Goal: Task Accomplishment & Management: Use online tool/utility

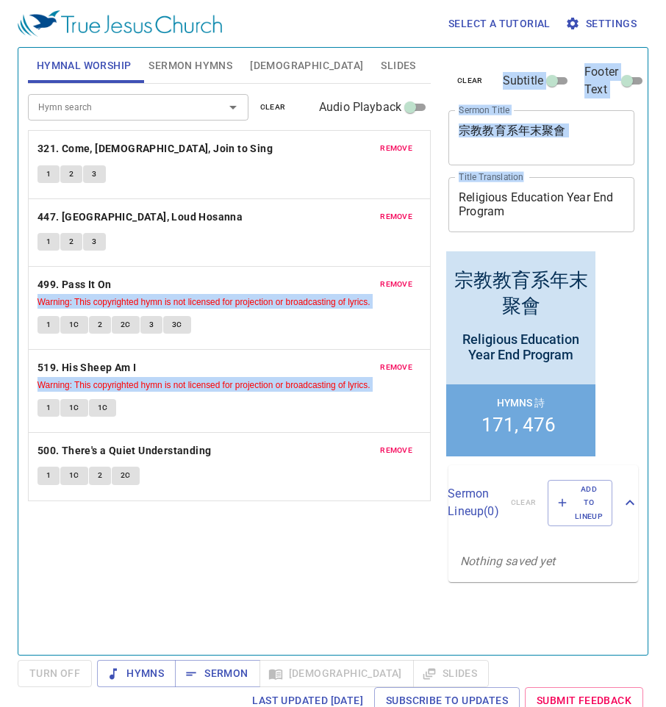
drag, startPoint x: 547, startPoint y: 222, endPoint x: 409, endPoint y: 165, distance: 150.2
click at [409, 165] on div "Hymnal Worship Sermon Hymns Bible Slides Hymn search Hymn search clear Audio Pl…" at bounding box center [333, 345] width 622 height 607
click at [525, 204] on textarea "Religious Education Year End Program" at bounding box center [541, 204] width 165 height 28
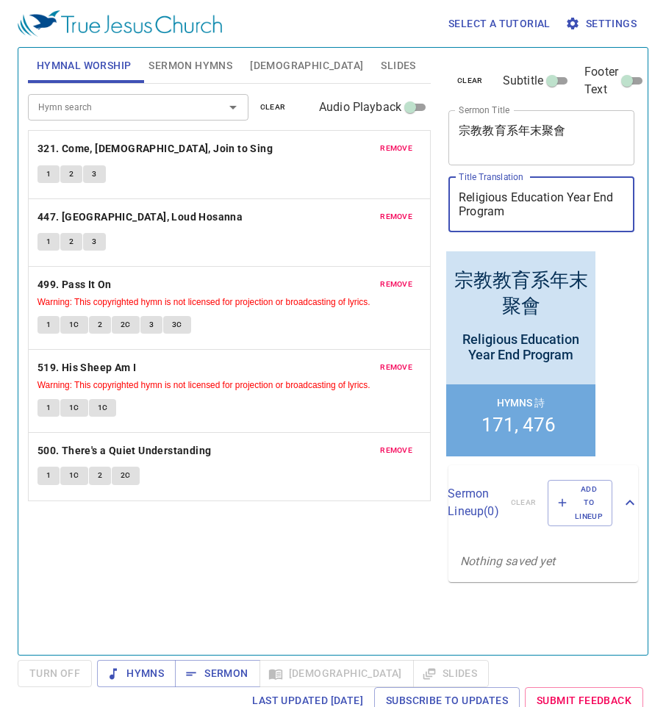
drag, startPoint x: 525, startPoint y: 207, endPoint x: 434, endPoint y: 188, distance: 93.8
click at [434, 188] on div "Hymnal Worship Sermon Hymns Bible Slides Hymn search Hymn search clear Audio Pl…" at bounding box center [333, 345] width 622 height 607
paste textarea "The [DEMOGRAPHIC_DATA] Who Asked for Death"
type textarea "The [DEMOGRAPHIC_DATA] Who Asked for Death"
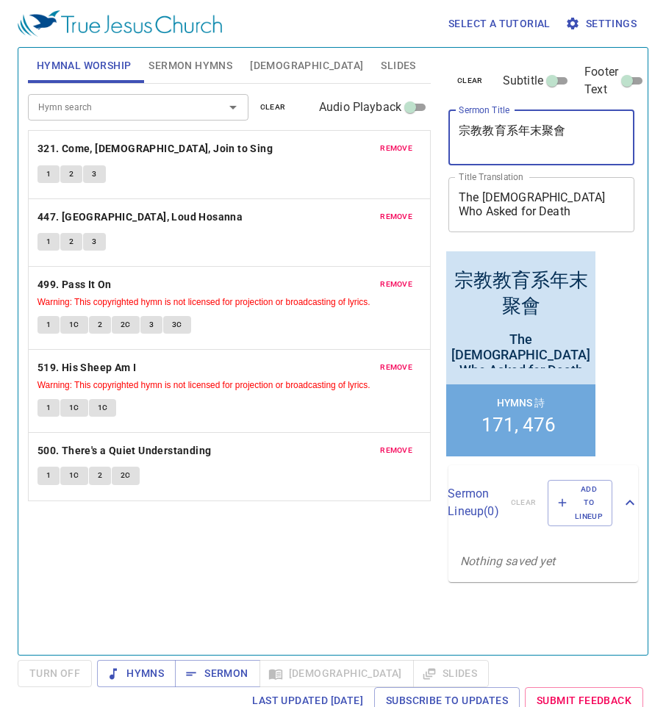
drag, startPoint x: 582, startPoint y: 135, endPoint x: 389, endPoint y: 127, distance: 193.4
click at [389, 127] on div "Hymnal Worship Sermon Hymns Bible Slides Hymn search Hymn search clear Audio Pl…" at bounding box center [333, 345] width 622 height 607
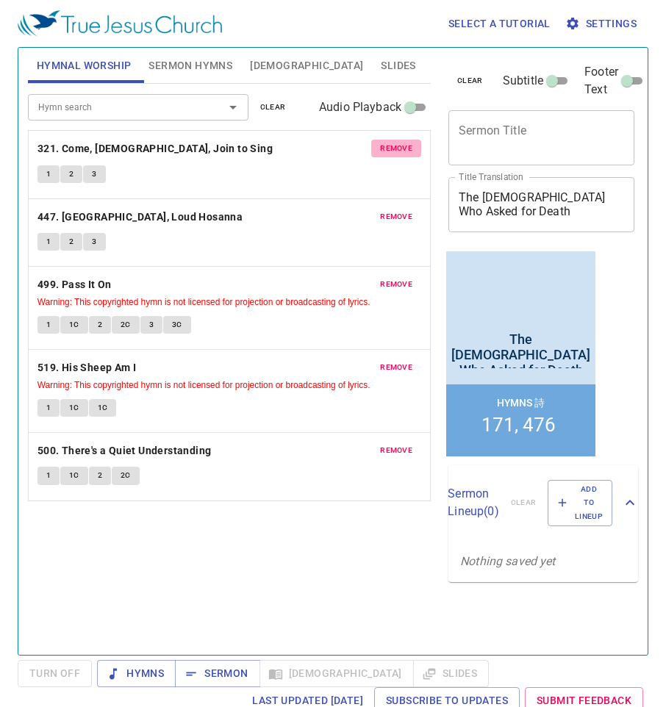
click at [410, 148] on span "remove" at bounding box center [396, 148] width 32 height 13
click at [410, 210] on span "remove" at bounding box center [396, 216] width 32 height 13
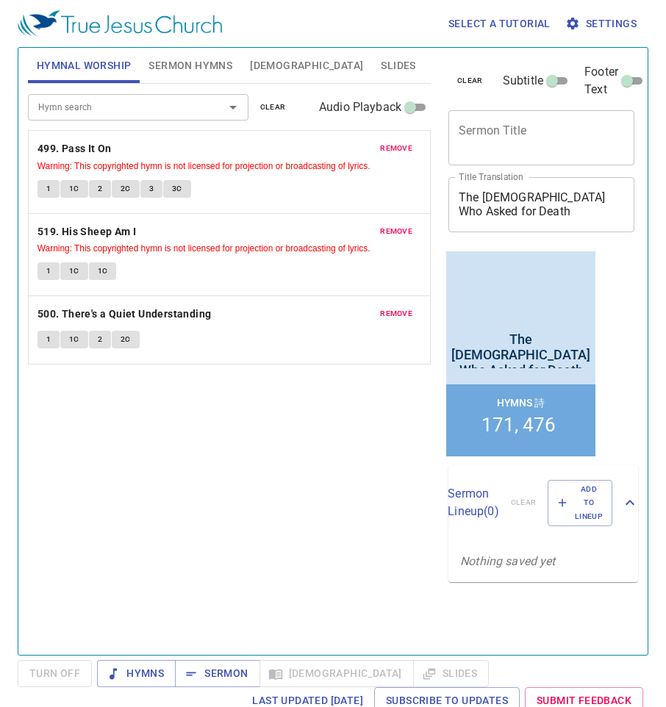
click at [410, 148] on span "remove" at bounding box center [396, 148] width 32 height 13
click at [410, 225] on span "remove" at bounding box center [396, 231] width 32 height 13
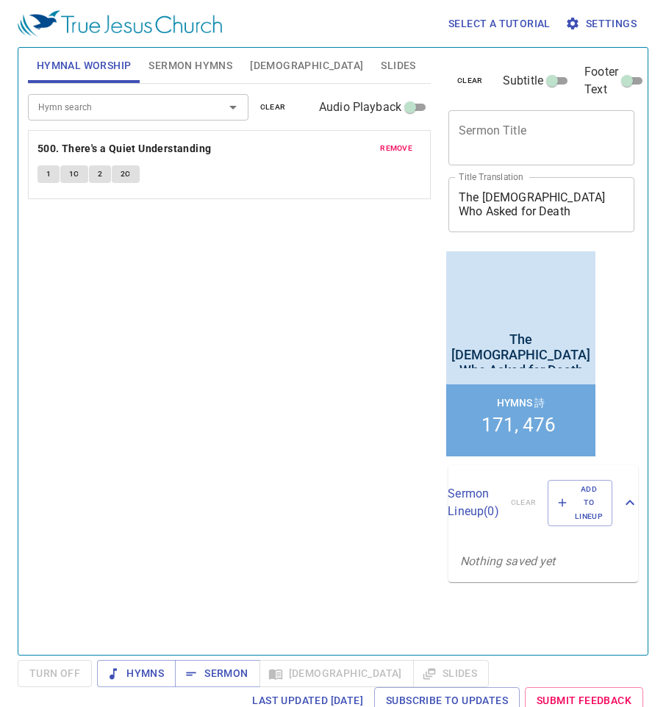
click at [410, 148] on span "remove" at bounding box center [396, 148] width 32 height 13
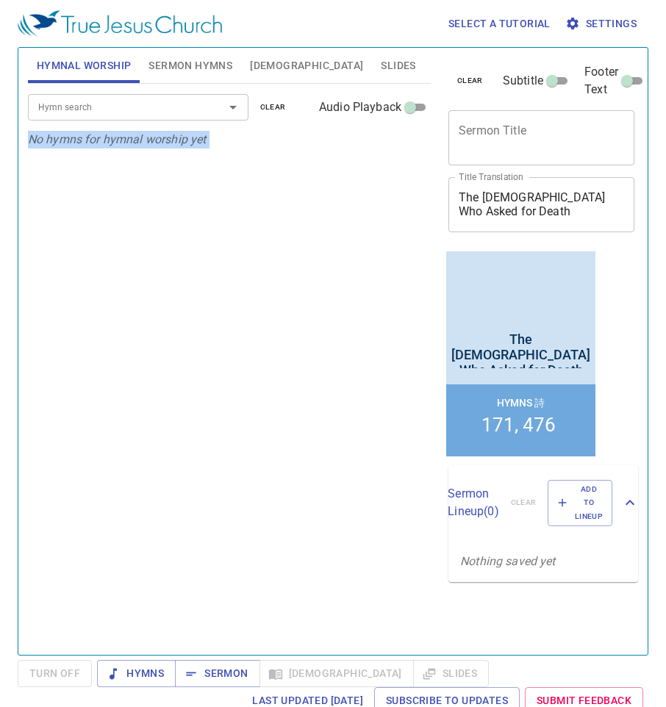
click at [410, 148] on p "No hymns for hymnal worship yet" at bounding box center [229, 140] width 403 height 18
click at [187, 62] on span "Sermon Hymns" at bounding box center [190, 66] width 84 height 18
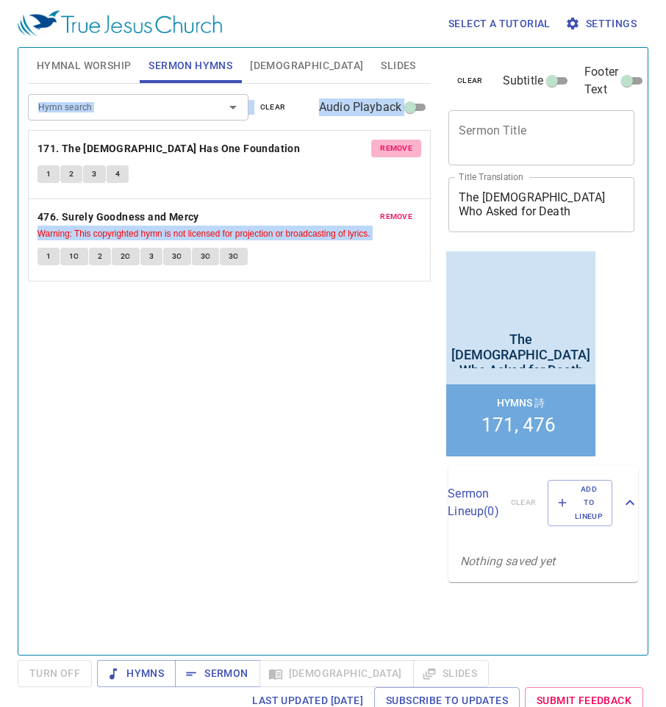
click at [400, 148] on span "remove" at bounding box center [396, 148] width 32 height 13
click at [400, 210] on span "remove" at bounding box center [396, 216] width 32 height 13
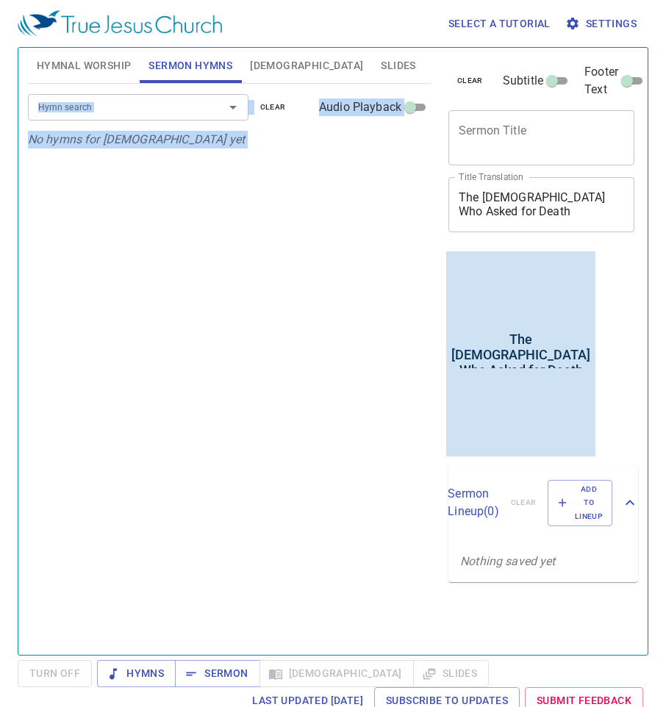
click at [93, 66] on span "Hymnal Worship" at bounding box center [84, 66] width 95 height 18
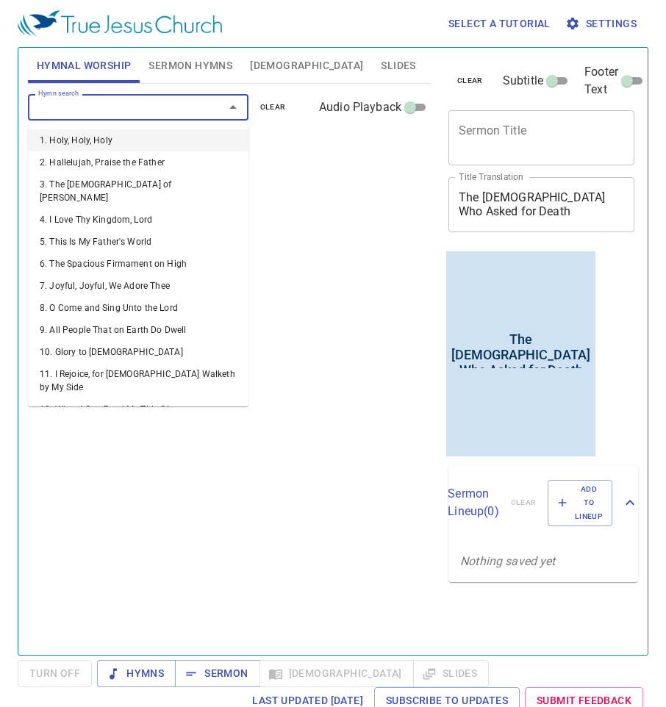
click at [107, 107] on input "Hymn search" at bounding box center [116, 106] width 168 height 17
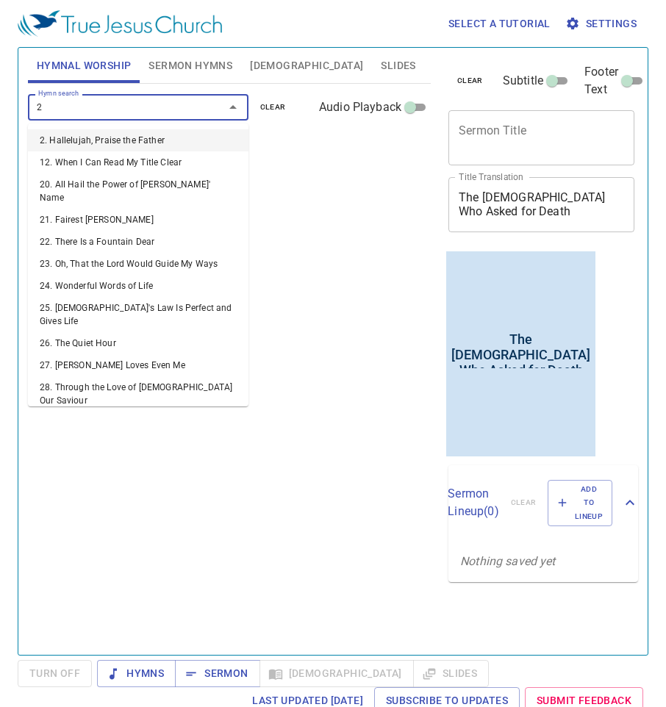
type input "24"
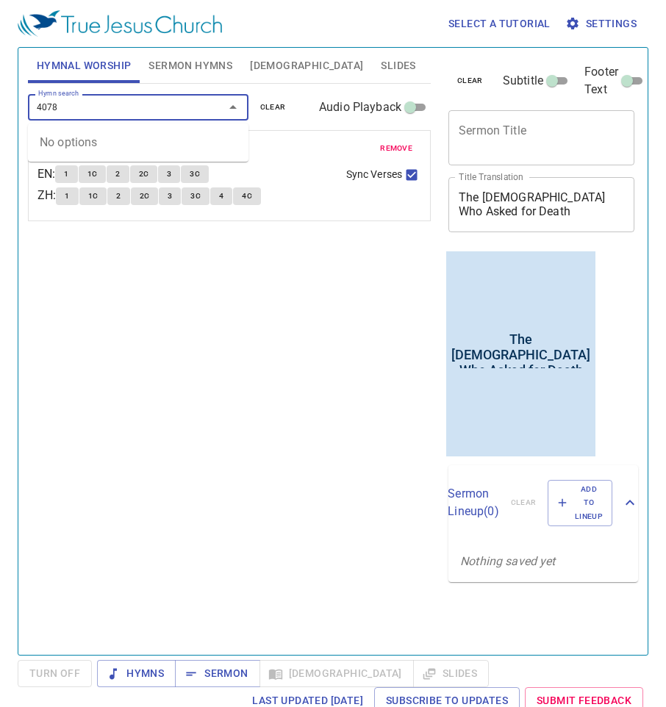
type input "407"
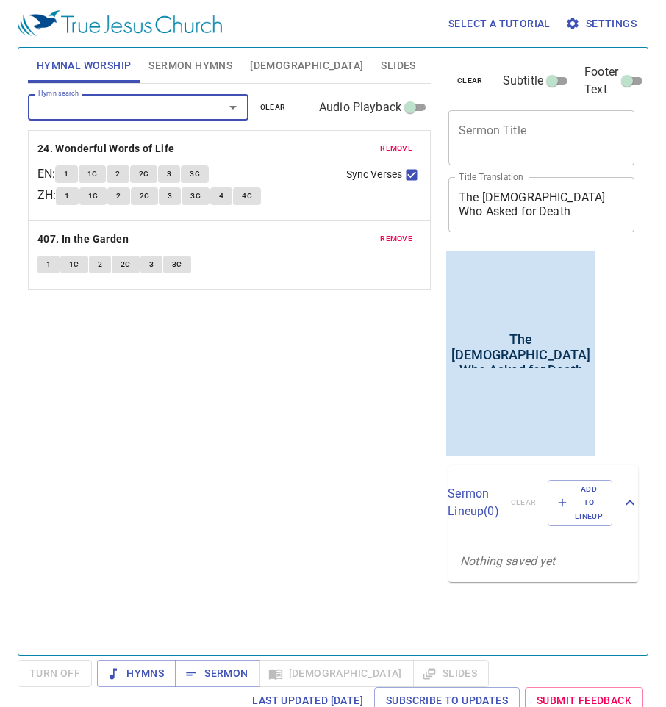
click at [171, 73] on span "Sermon Hymns" at bounding box center [190, 66] width 84 height 18
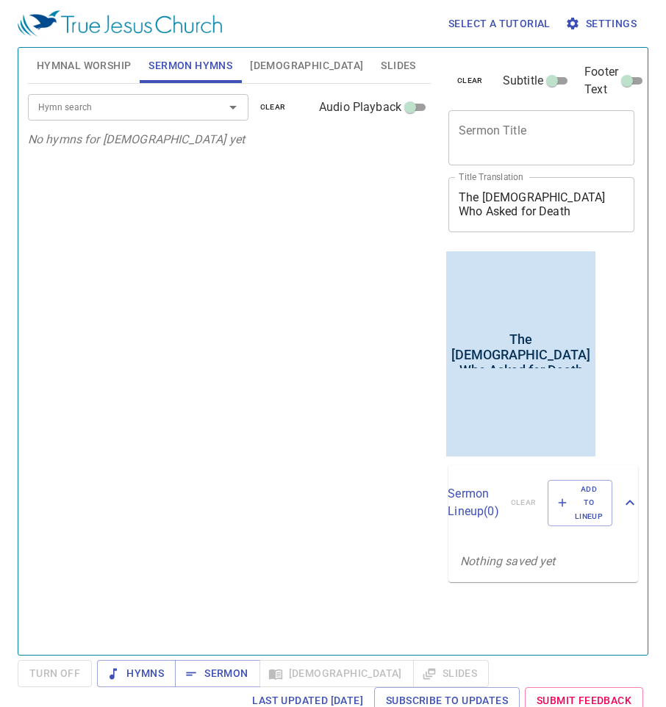
click at [118, 107] on input "Hymn search" at bounding box center [116, 106] width 168 height 17
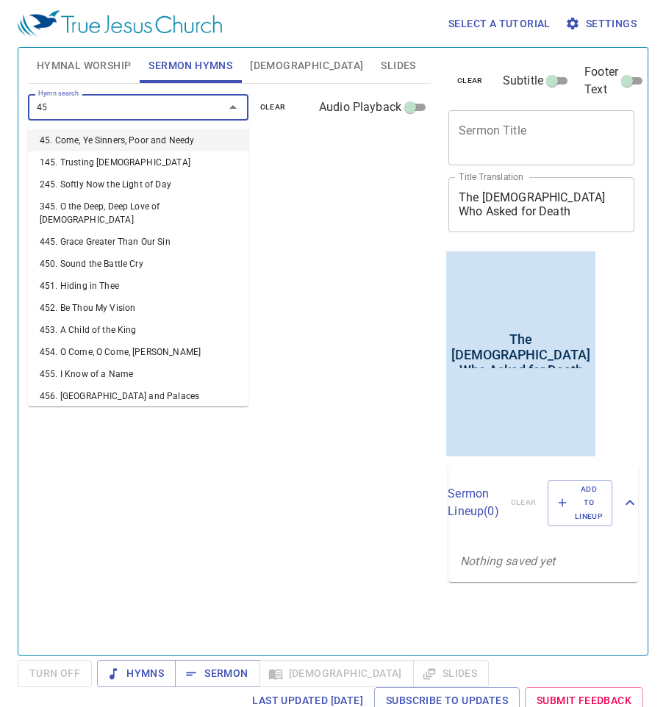
type input "452"
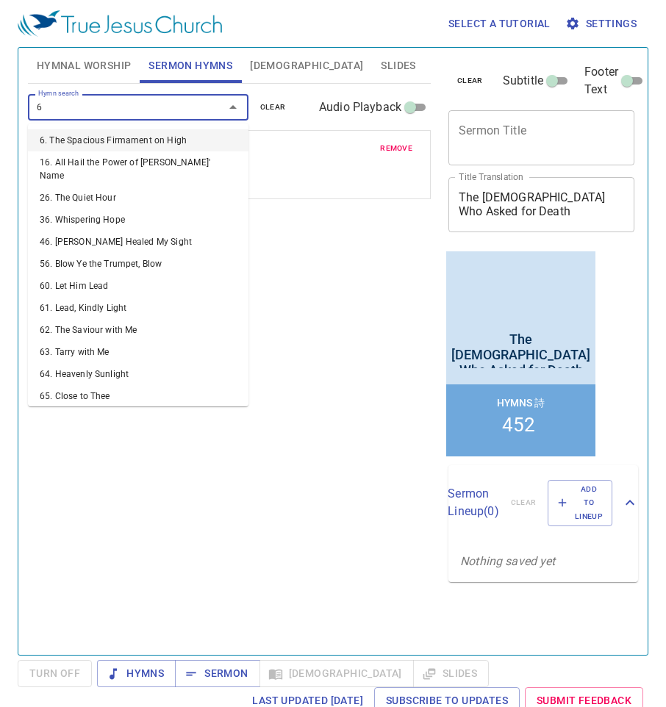
type input "65"
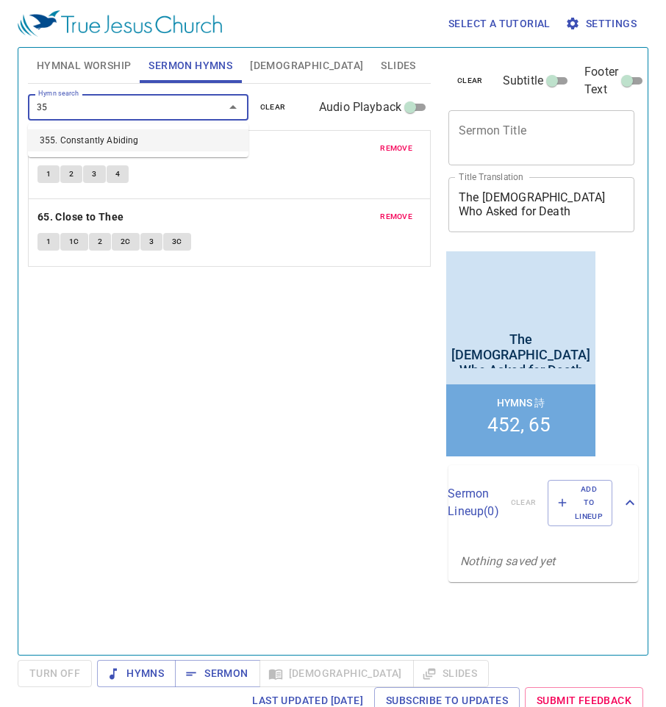
type input "355"
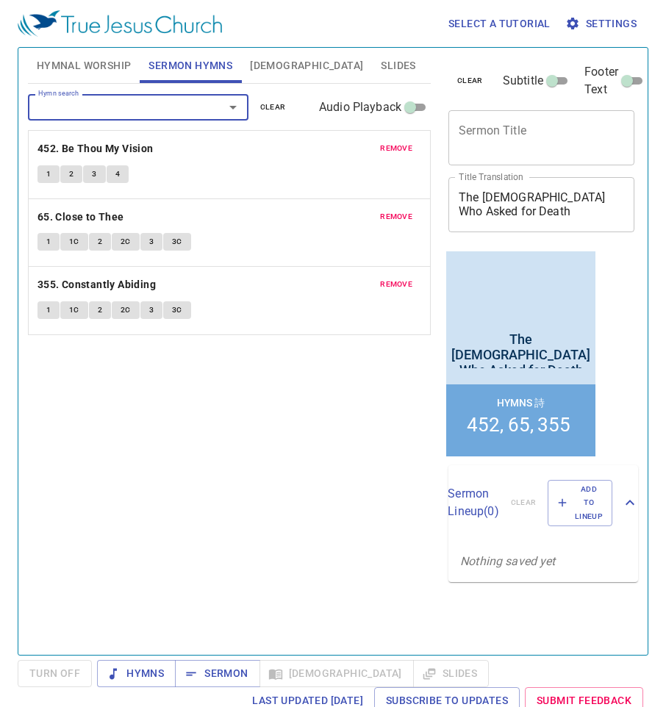
click at [514, 133] on textarea "Sermon Title" at bounding box center [541, 137] width 165 height 28
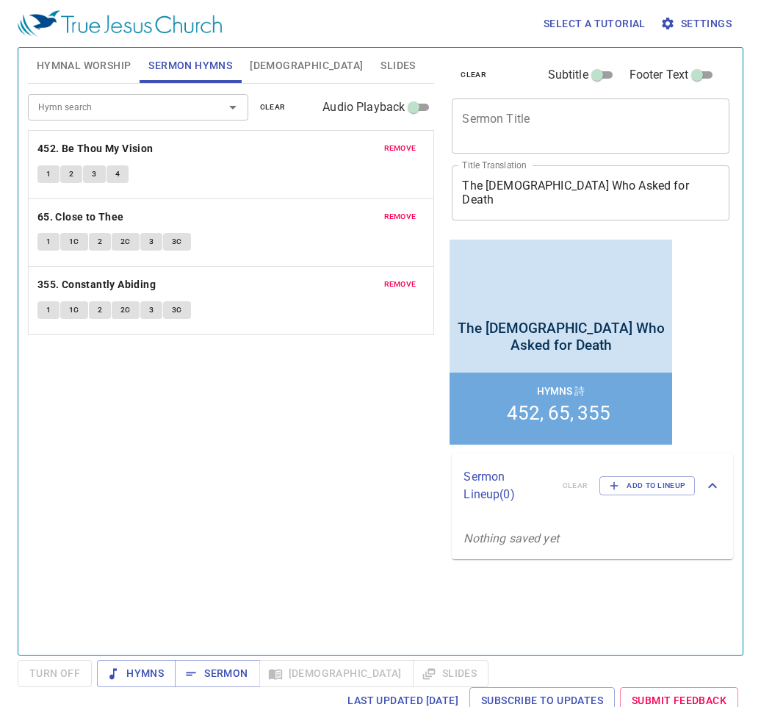
click at [92, 72] on span "Hymnal Worship" at bounding box center [84, 66] width 95 height 18
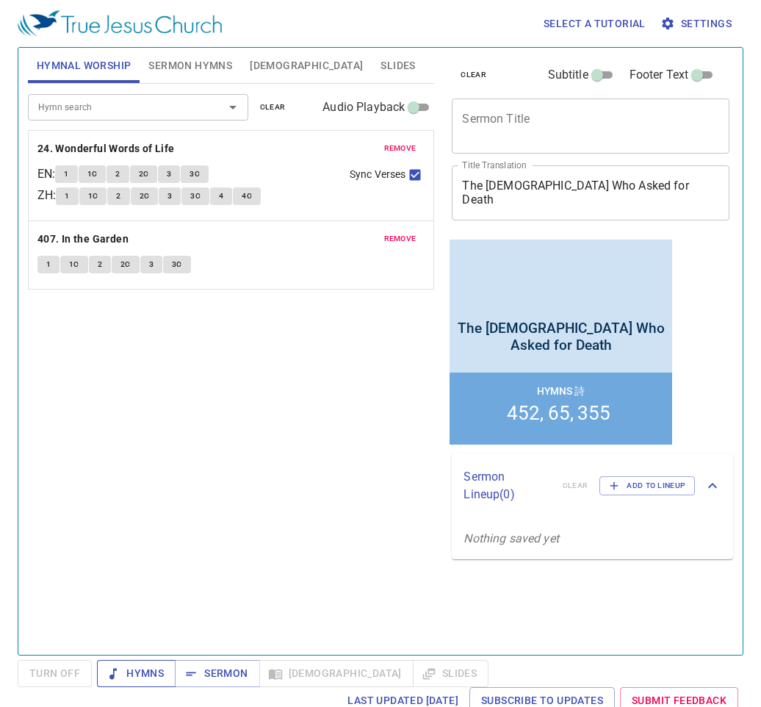
click at [155, 675] on span "Hymns" at bounding box center [136, 673] width 55 height 18
click at [388, 143] on span "remove" at bounding box center [400, 148] width 32 height 13
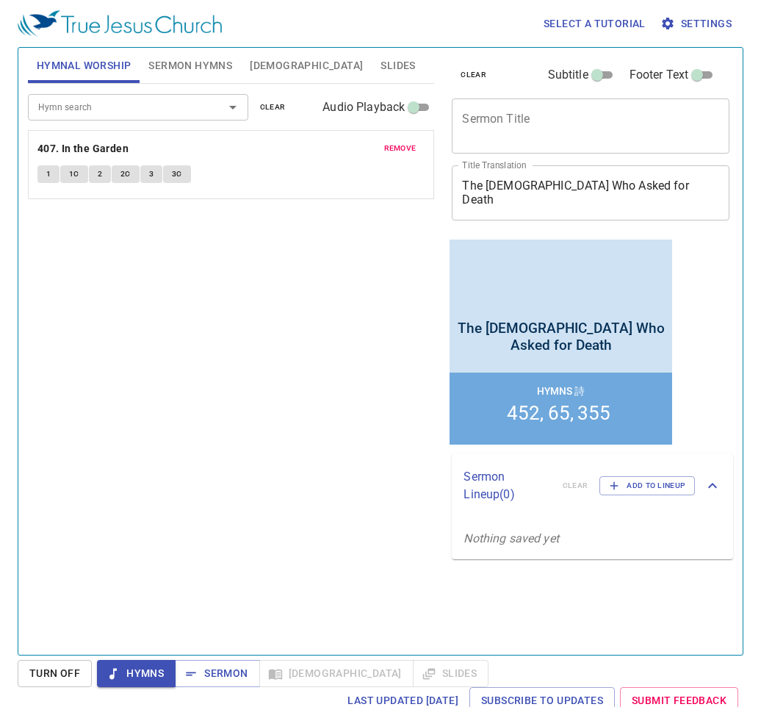
click at [388, 143] on span "remove" at bounding box center [400, 148] width 32 height 13
click at [198, 63] on span "Sermon Hymns" at bounding box center [190, 66] width 84 height 18
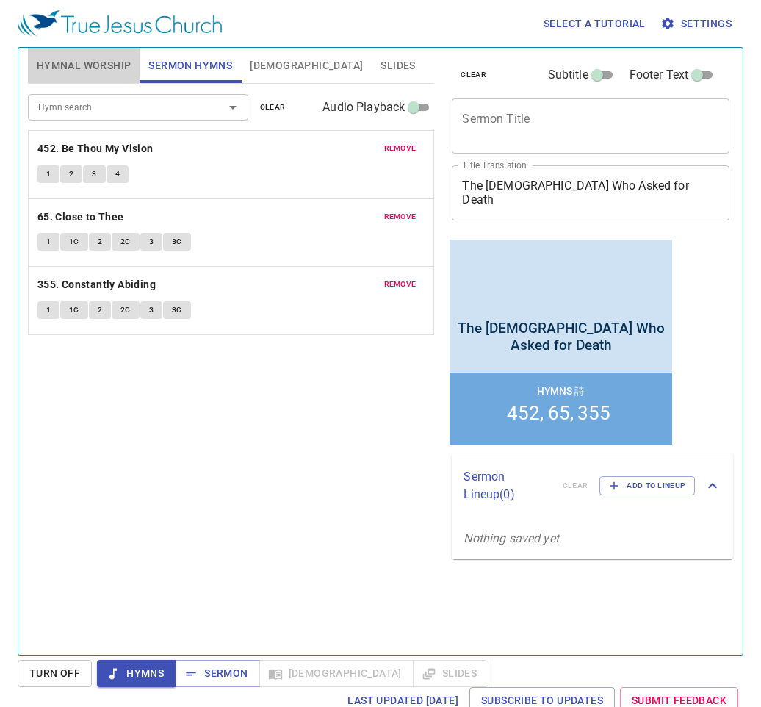
click at [85, 68] on span "Hymnal Worship" at bounding box center [84, 66] width 95 height 18
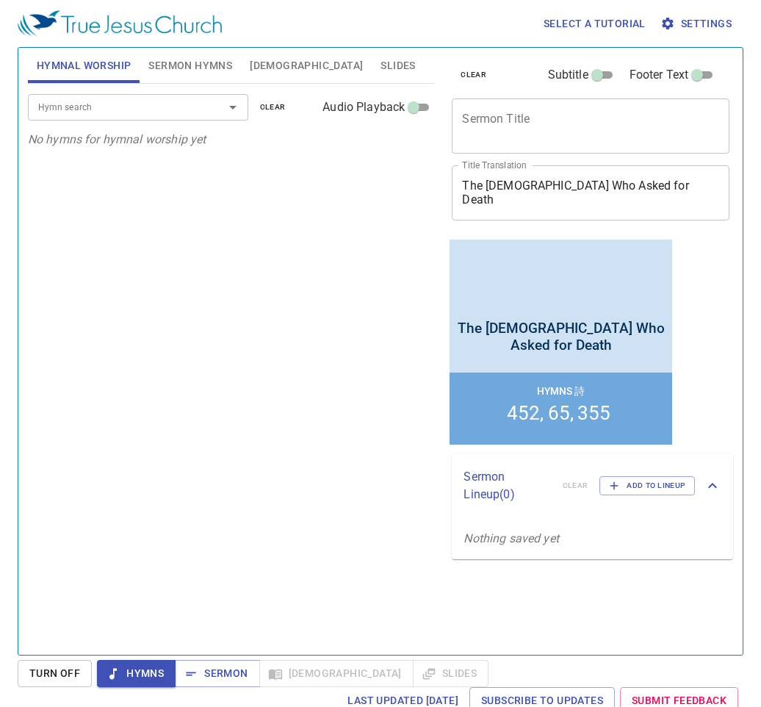
click at [118, 118] on div "Hymn search" at bounding box center [138, 107] width 220 height 26
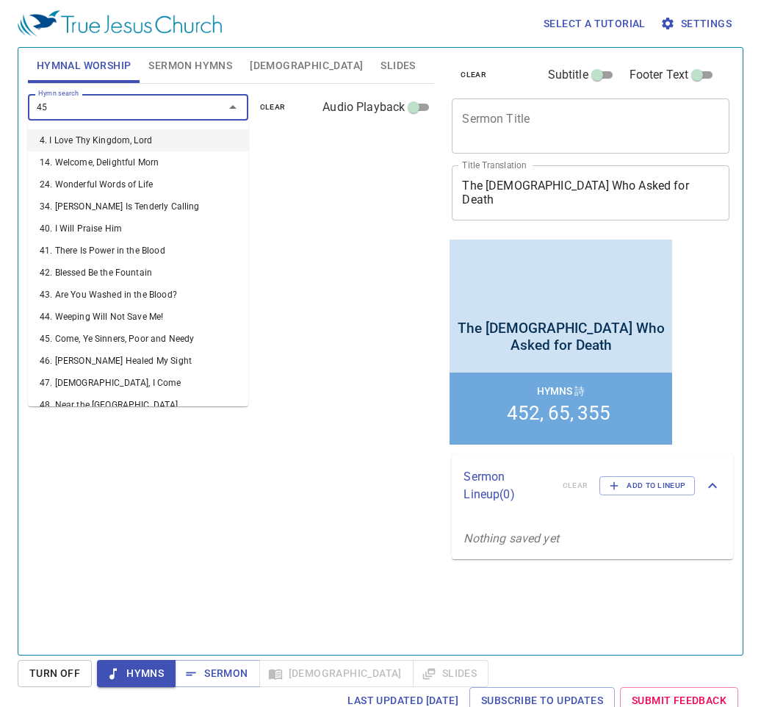
type input "452"
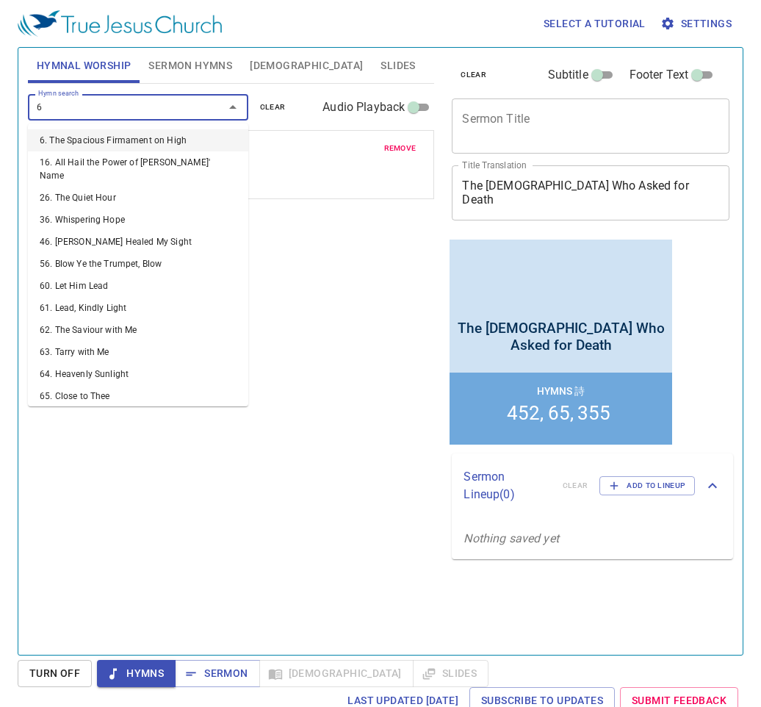
type input "65"
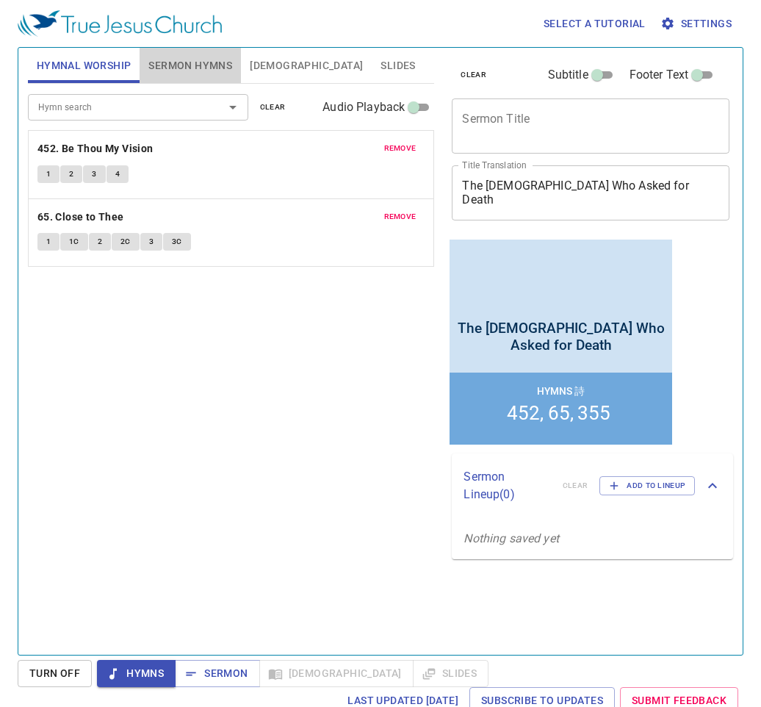
click at [206, 70] on span "Sermon Hymns" at bounding box center [190, 66] width 84 height 18
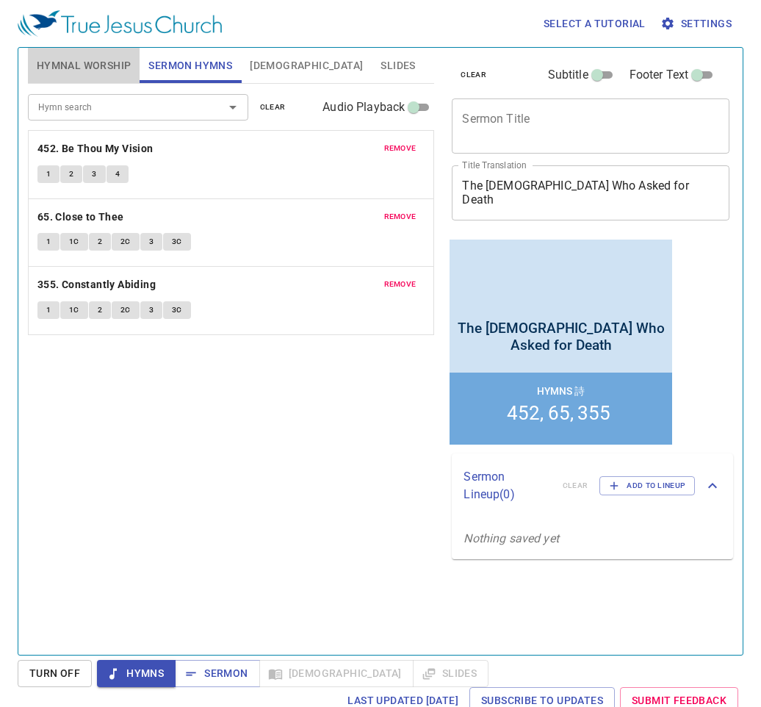
click at [72, 70] on span "Hymnal Worship" at bounding box center [84, 66] width 95 height 18
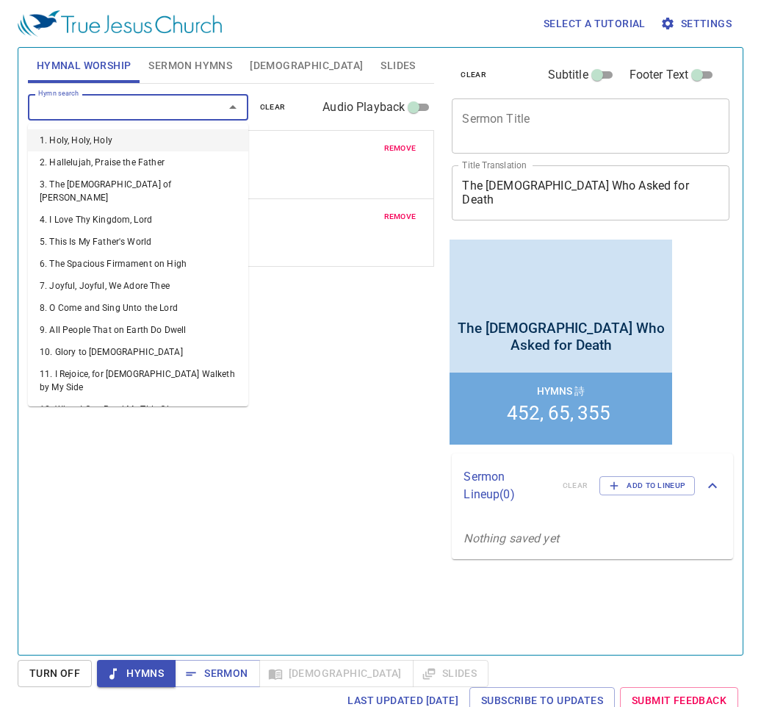
click at [87, 104] on input "Hymn search" at bounding box center [116, 106] width 168 height 17
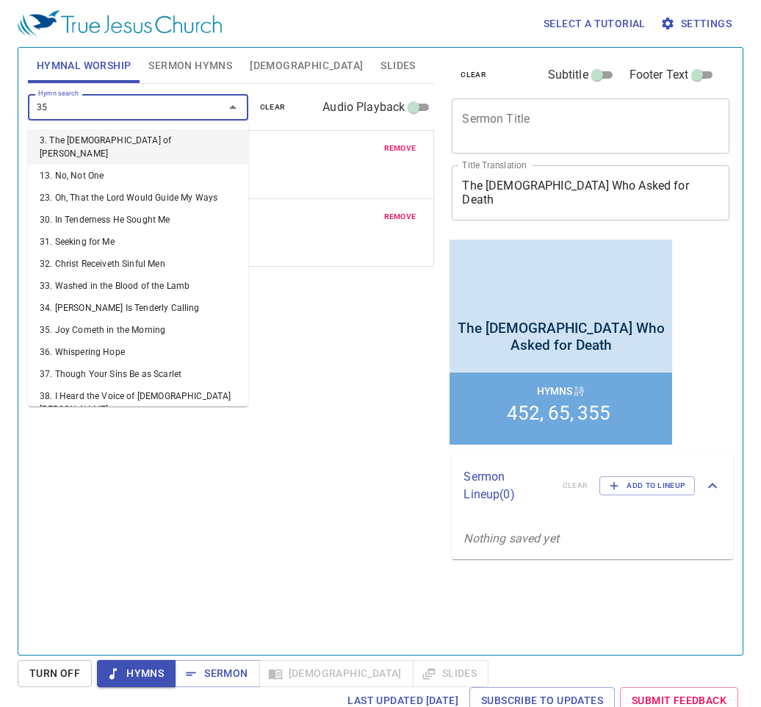
type input "355"
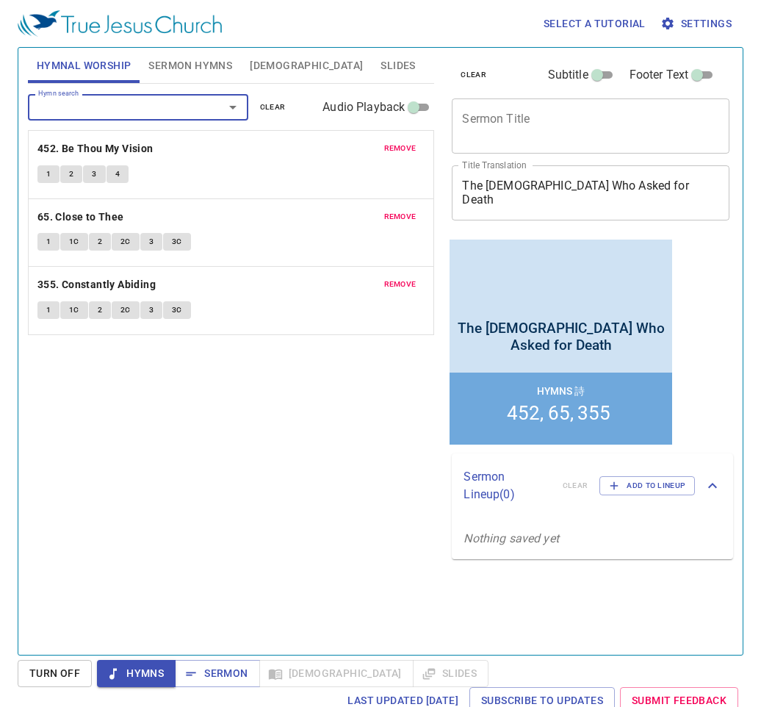
click at [189, 62] on span "Sermon Hymns" at bounding box center [190, 66] width 84 height 18
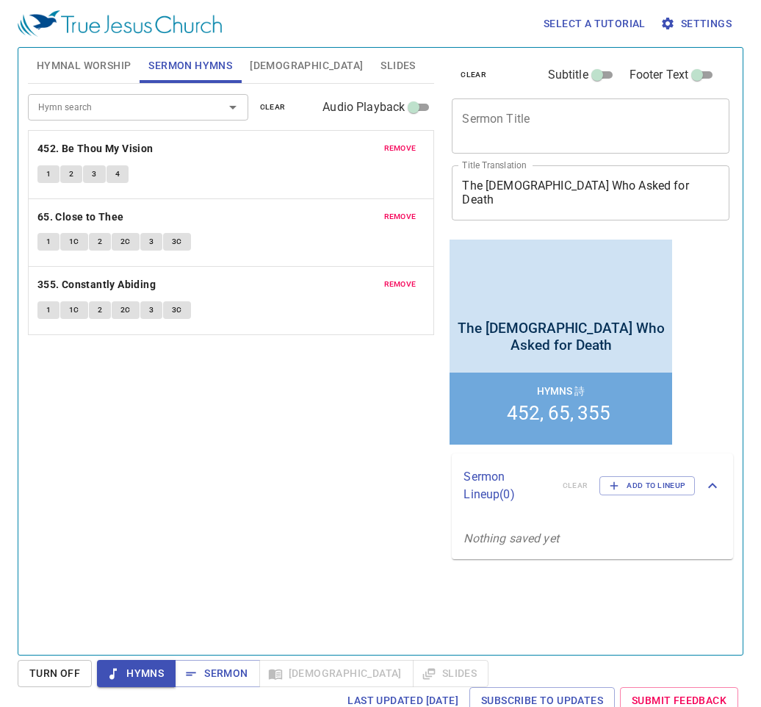
click at [396, 147] on span "remove" at bounding box center [400, 148] width 32 height 13
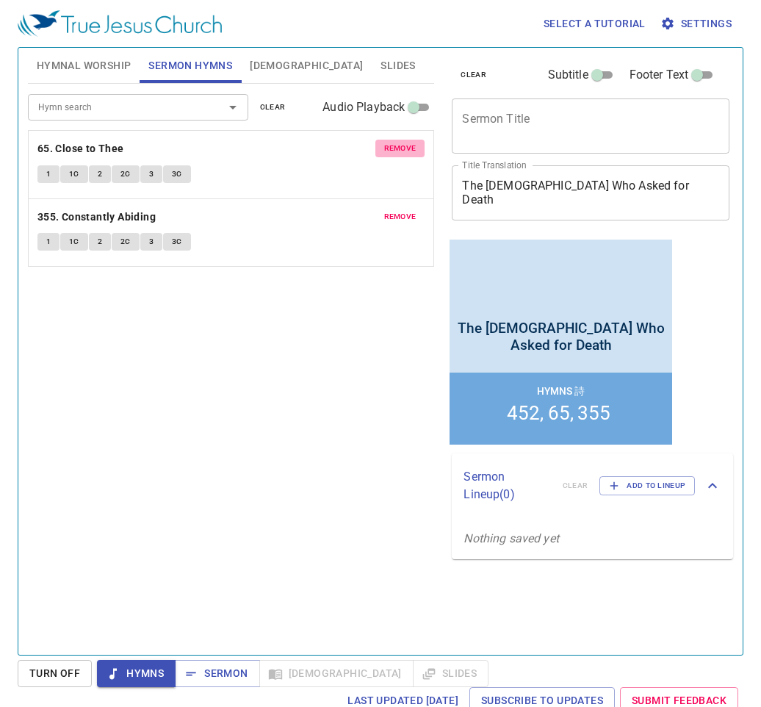
click at [396, 147] on span "remove" at bounding box center [400, 148] width 32 height 13
click at [396, 210] on span "remove" at bounding box center [400, 216] width 32 height 13
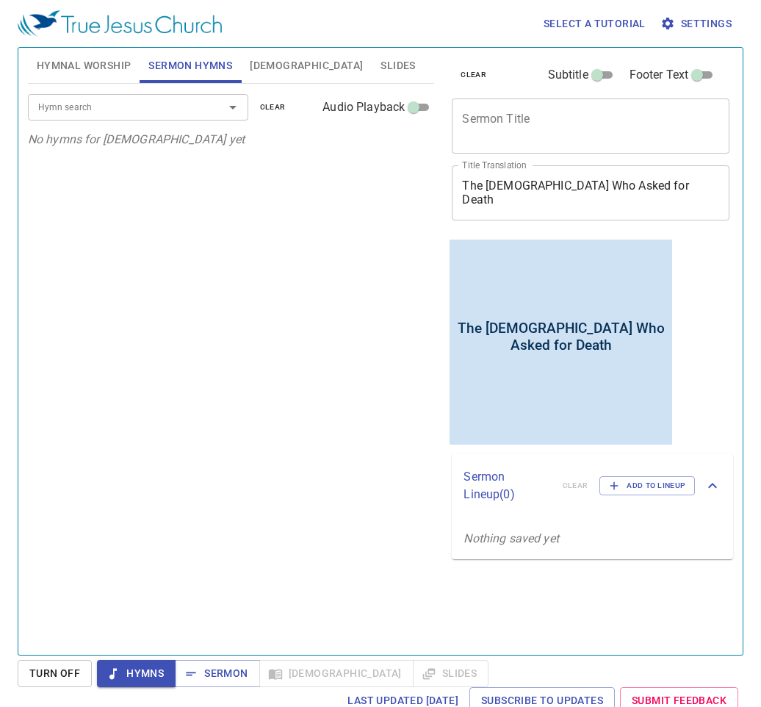
click at [118, 120] on div "Hymn search" at bounding box center [138, 107] width 220 height 26
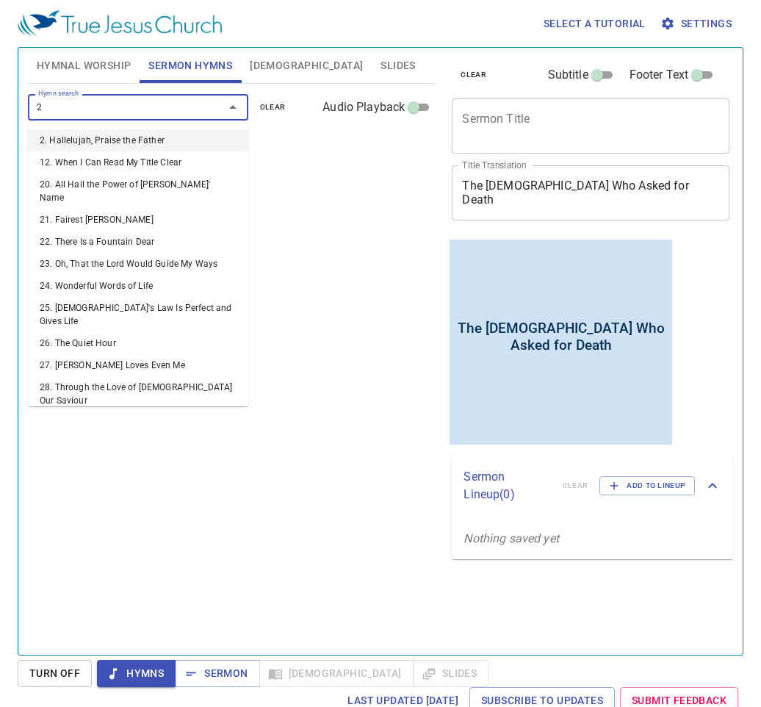
type input "24"
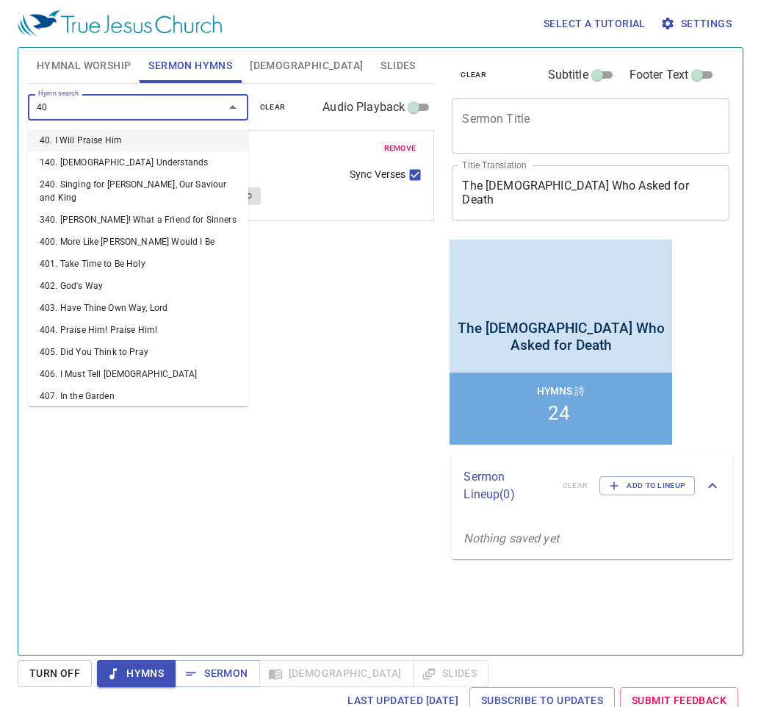
type input "407"
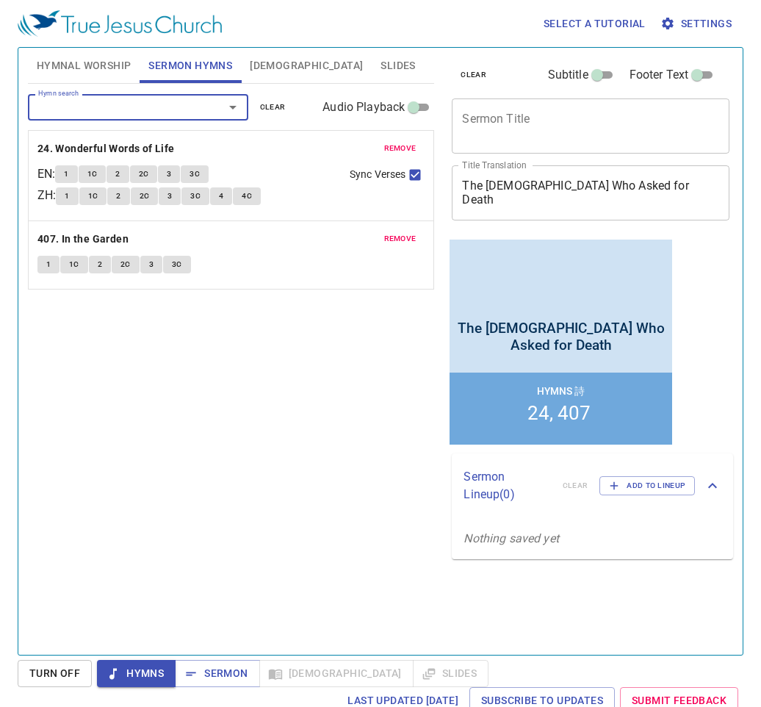
click at [538, 132] on textarea "Sermon Title" at bounding box center [590, 126] width 257 height 28
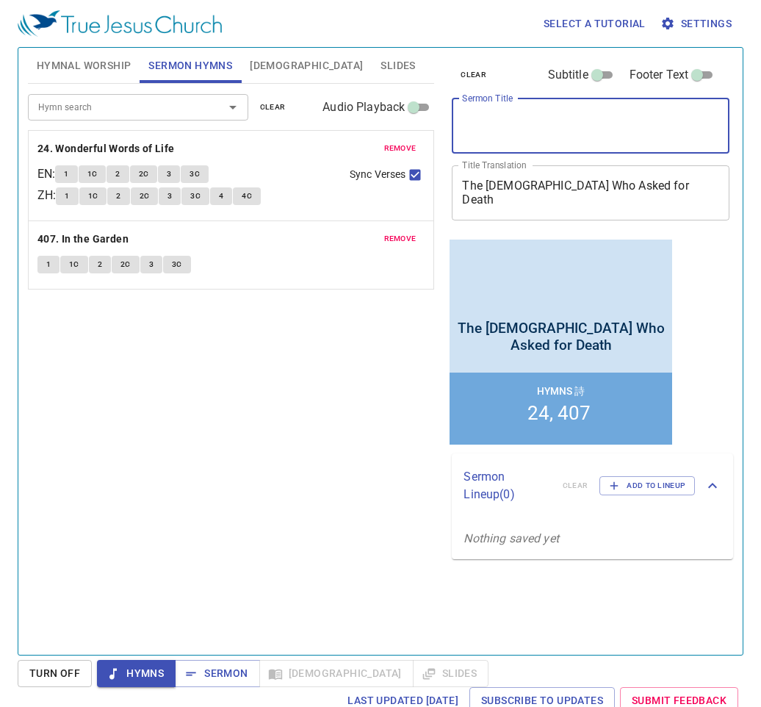
paste textarea "求死的先知"
type textarea "求死的先知"
click at [109, 60] on span "Hymnal Worship" at bounding box center [84, 66] width 95 height 18
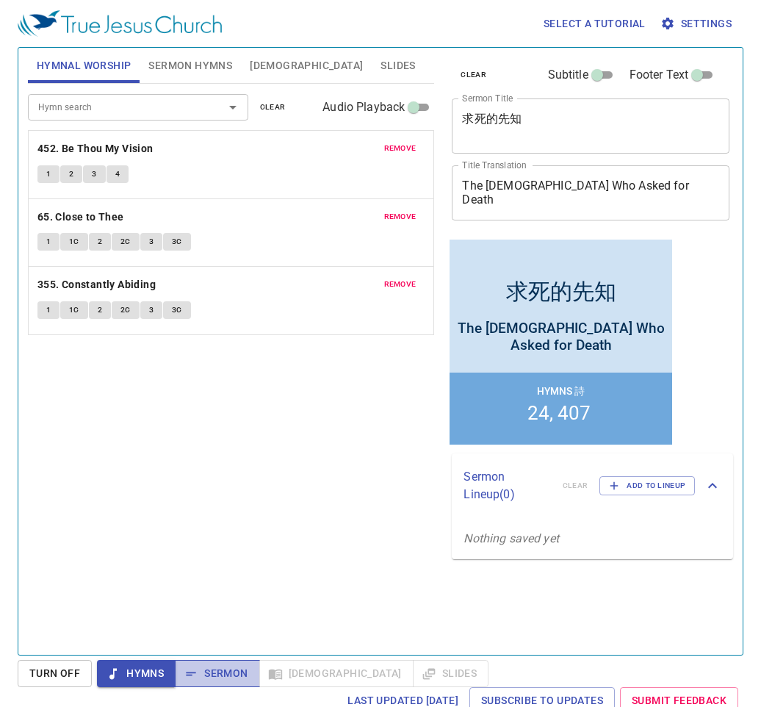
click at [230, 666] on span "Sermon" at bounding box center [217, 673] width 61 height 18
click at [158, 667] on span "Hymns" at bounding box center [136, 673] width 55 height 18
click at [128, 680] on span "Hymns" at bounding box center [136, 673] width 55 height 18
click at [167, 593] on div "Hymn search Hymn search clear Audio Playback remove 452. Be Thou My Vision 1 2 …" at bounding box center [231, 363] width 407 height 558
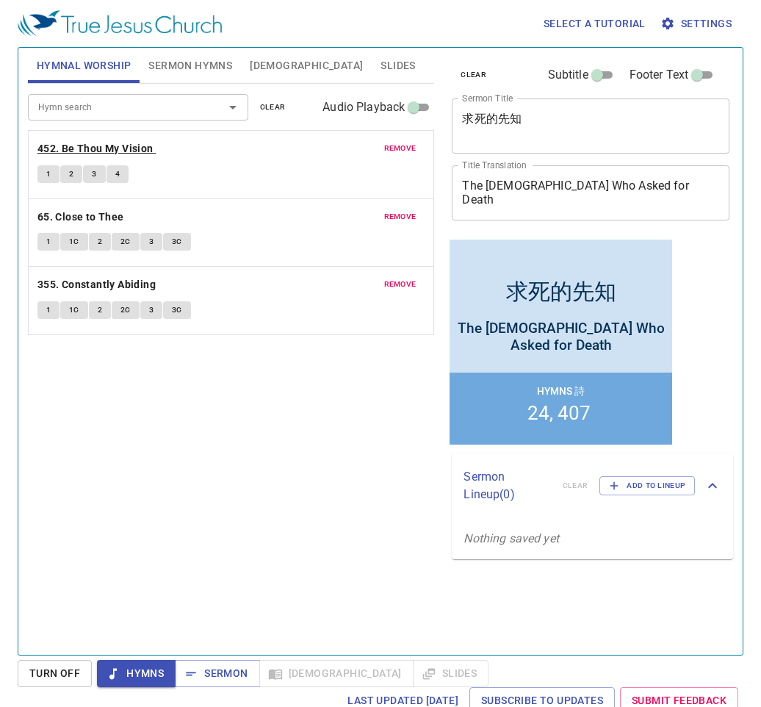
click at [82, 151] on b "452. Be Thou My Vision" at bounding box center [95, 149] width 116 height 18
click at [153, 661] on button "Hymns" at bounding box center [136, 673] width 79 height 27
click at [247, 671] on span "Sermon" at bounding box center [217, 673] width 61 height 18
click at [168, 669] on button "Hymns" at bounding box center [136, 673] width 79 height 27
click at [160, 666] on span "Hymns" at bounding box center [136, 673] width 55 height 18
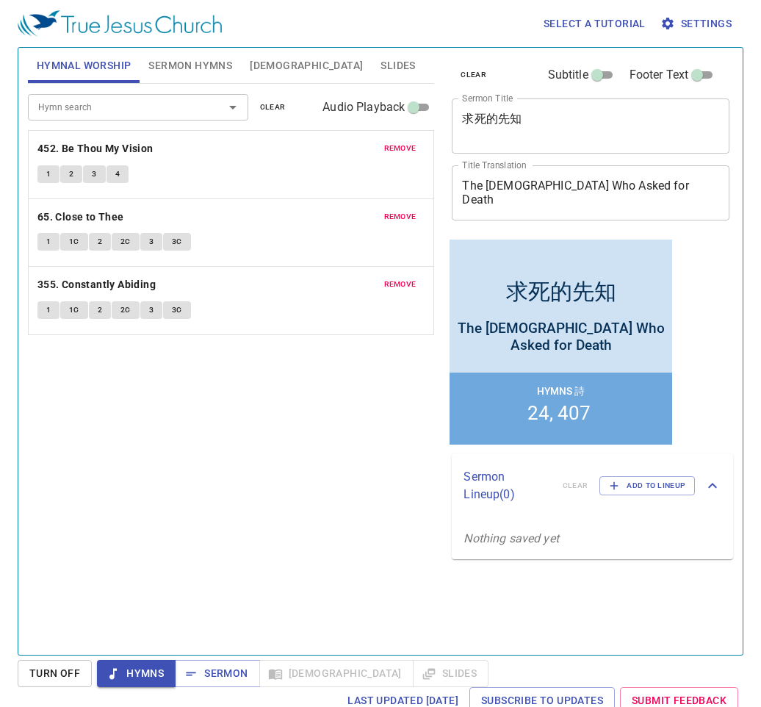
click at [120, 677] on span "Hymns" at bounding box center [136, 673] width 55 height 18
click at [230, 678] on span "Sermon" at bounding box center [217, 673] width 61 height 18
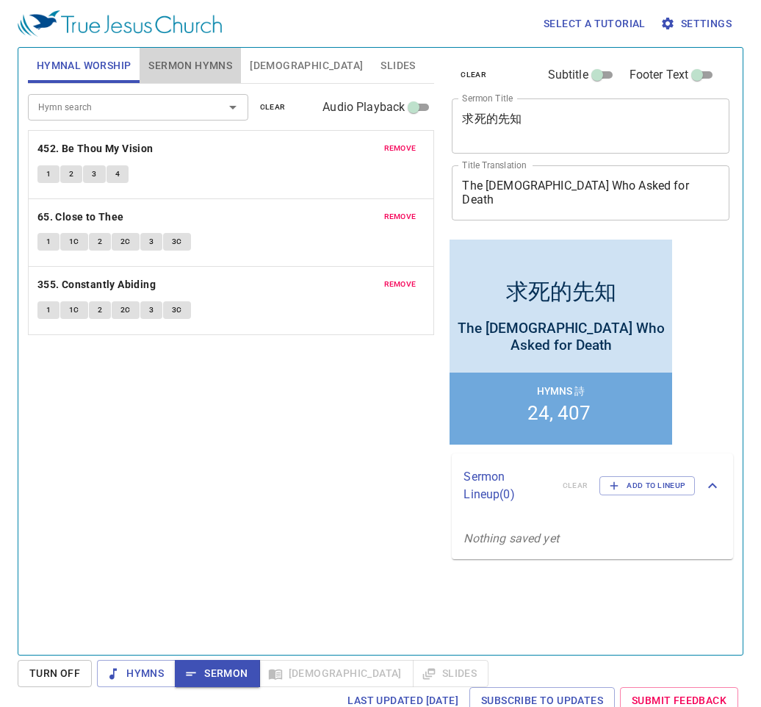
click at [183, 69] on span "Sermon Hymns" at bounding box center [190, 66] width 84 height 18
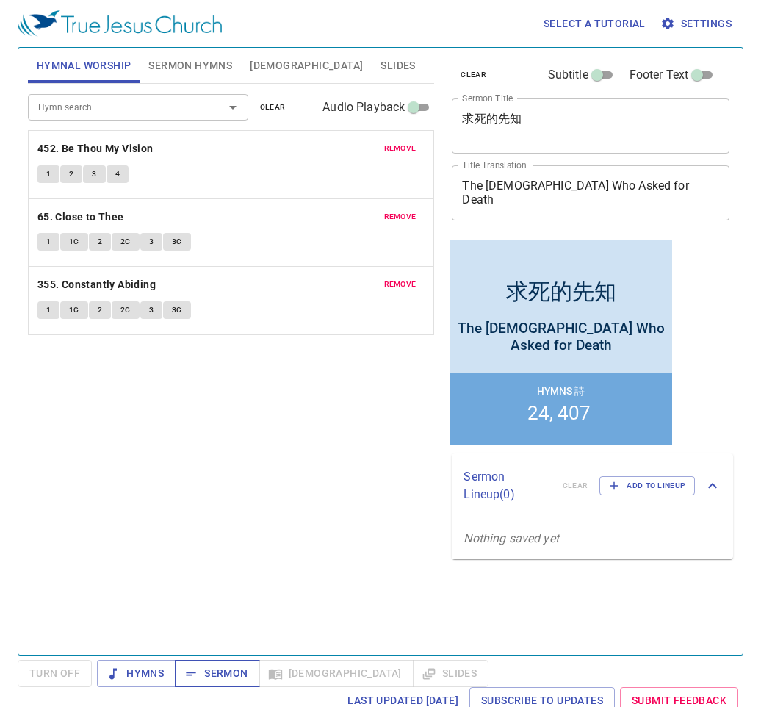
click at [200, 674] on span "Sermon" at bounding box center [217, 673] width 61 height 18
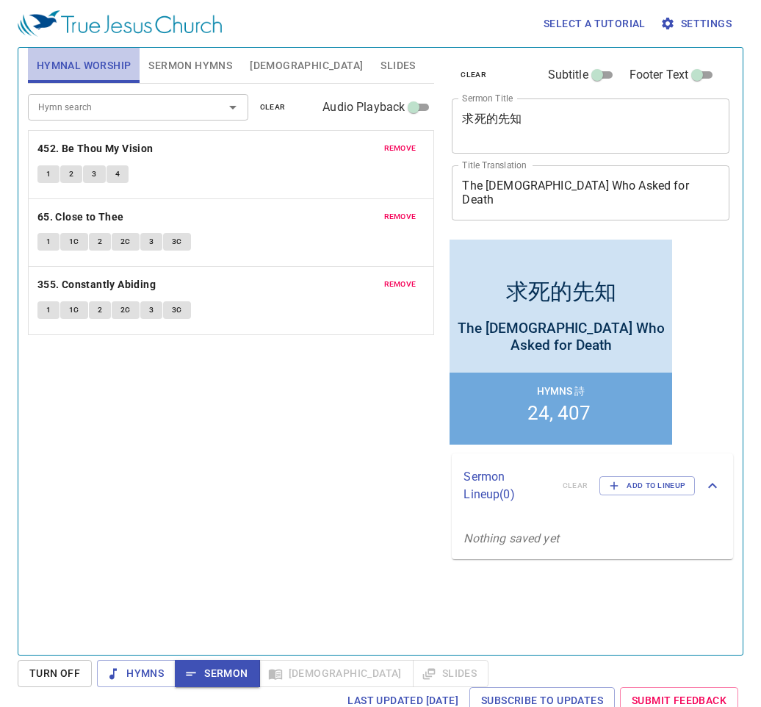
click at [82, 64] on span "Hymnal Worship" at bounding box center [84, 66] width 95 height 18
click at [187, 65] on span "Sermon Hymns" at bounding box center [190, 66] width 84 height 18
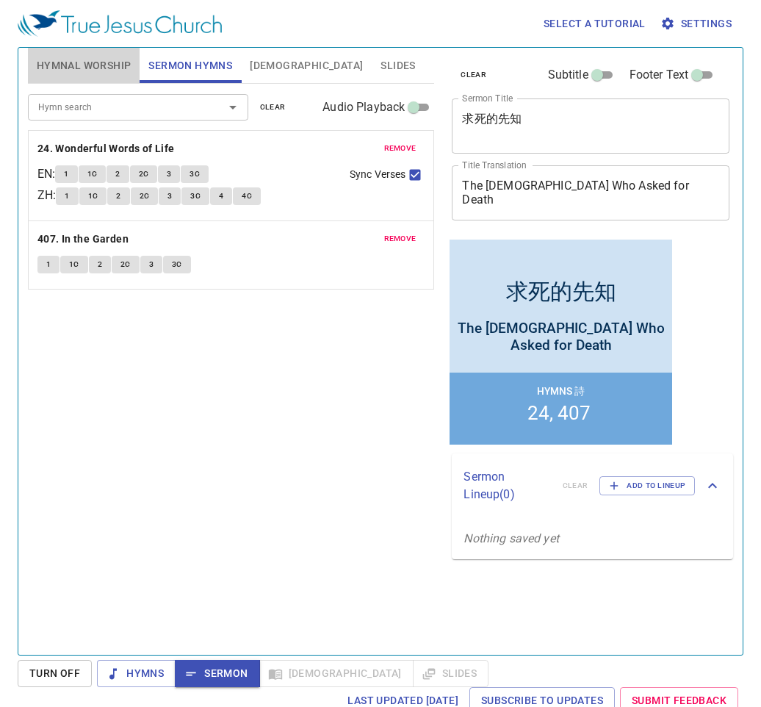
click at [97, 54] on button "Hymnal Worship" at bounding box center [84, 65] width 112 height 35
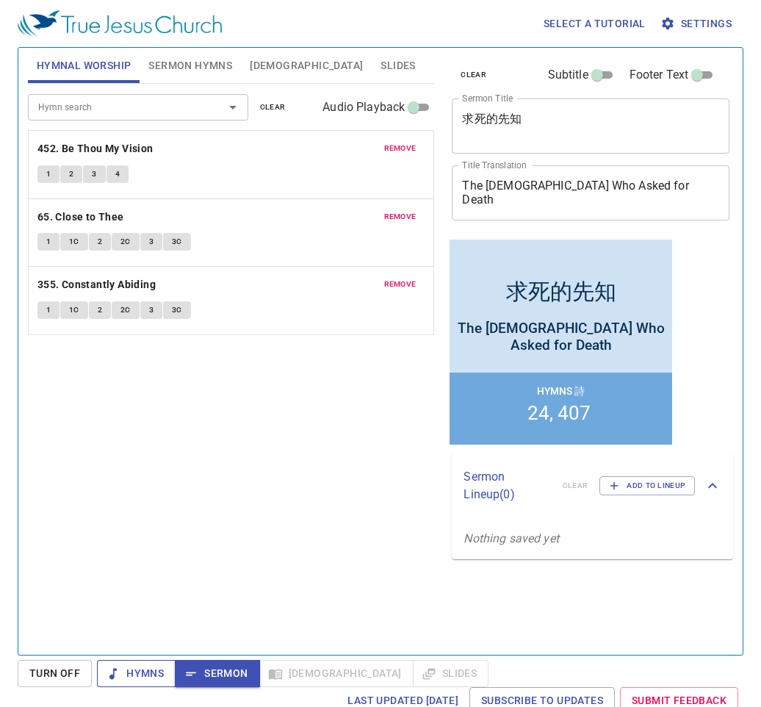
click at [151, 671] on span "Hymns" at bounding box center [136, 673] width 55 height 18
click at [84, 153] on b "452. Be Thou My Vision" at bounding box center [95, 149] width 116 height 18
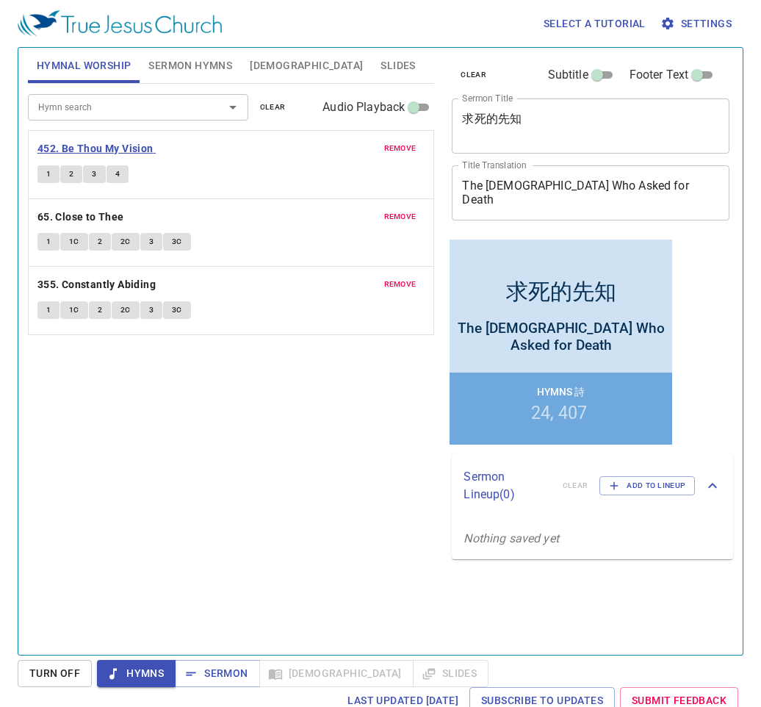
click at [76, 151] on b "452. Be Thou My Vision" at bounding box center [95, 149] width 116 height 18
click at [53, 172] on button "1" at bounding box center [48, 174] width 22 height 18
drag, startPoint x: 461, startPoint y: 114, endPoint x: 522, endPoint y: 121, distance: 62.1
click at [522, 121] on div "求死的先知 x Sermon Title" at bounding box center [591, 125] width 278 height 55
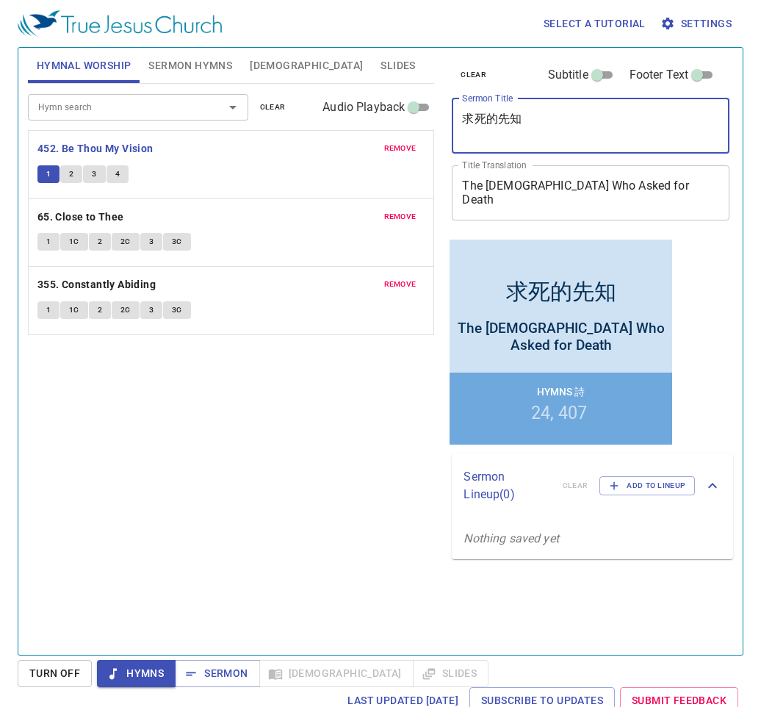
drag, startPoint x: 528, startPoint y: 118, endPoint x: 444, endPoint y: 109, distance: 84.3
click at [444, 109] on div "clear Subtitle Footer Text Sermon Title 求死的先知 x Sermon Title Title Translation …" at bounding box center [589, 345] width 299 height 607
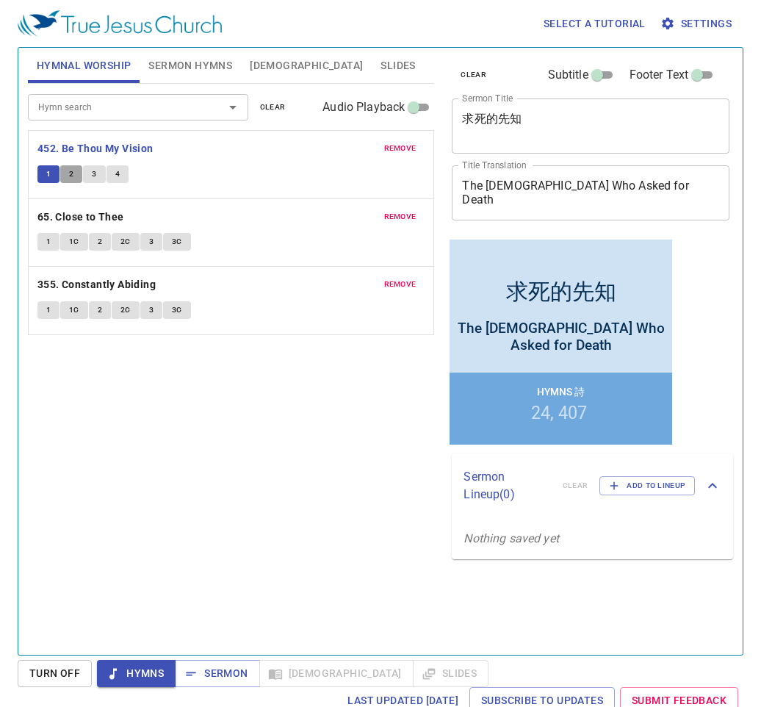
click at [70, 173] on span "2" at bounding box center [71, 174] width 4 height 13
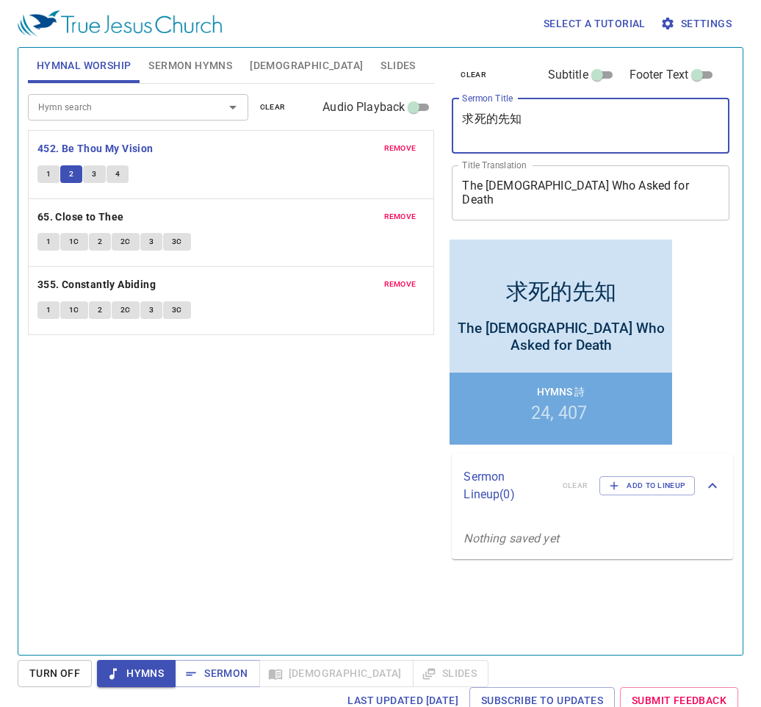
drag, startPoint x: 467, startPoint y: 120, endPoint x: 552, endPoint y: 127, distance: 84.8
click at [557, 126] on textarea "求死的先知" at bounding box center [590, 126] width 257 height 28
drag, startPoint x: 550, startPoint y: 123, endPoint x: 429, endPoint y: 114, distance: 121.6
click at [429, 114] on div "Hymnal Worship Sermon Hymns Bible Slides Hymn search Hymn search clear Audio Pl…" at bounding box center [380, 345] width 717 height 607
click at [456, 172] on div "The Prophet Who Asked for Death x Title Translation" at bounding box center [591, 192] width 278 height 55
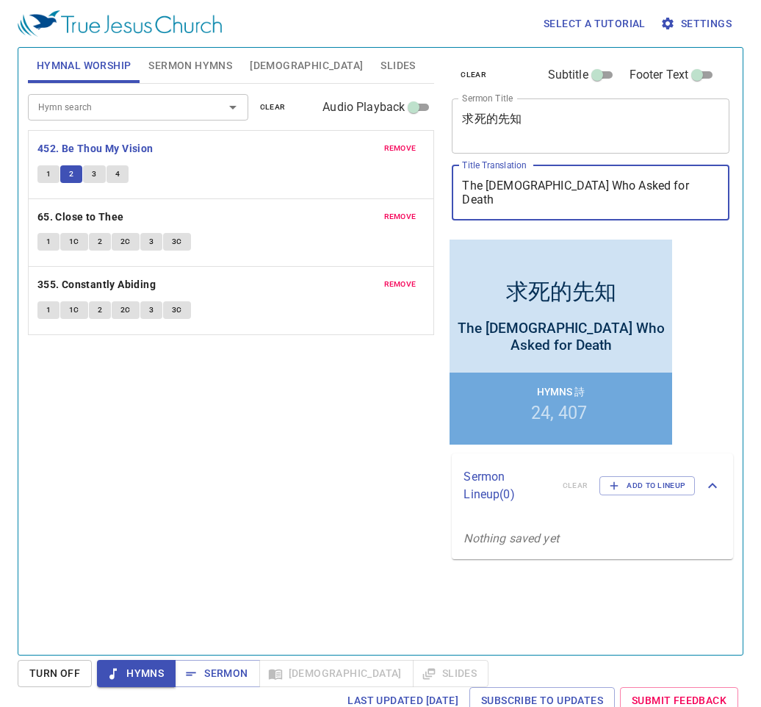
drag, startPoint x: 465, startPoint y: 187, endPoint x: 680, endPoint y: 221, distance: 218.1
click at [680, 221] on div "clear Subtitle Footer Text Sermon Title 求死的先知 x Sermon Title Title Translation …" at bounding box center [589, 142] width 287 height 188
click at [97, 180] on button "3" at bounding box center [94, 174] width 22 height 18
click at [121, 168] on button "4" at bounding box center [118, 174] width 22 height 18
click at [43, 240] on button "1" at bounding box center [48, 242] width 22 height 18
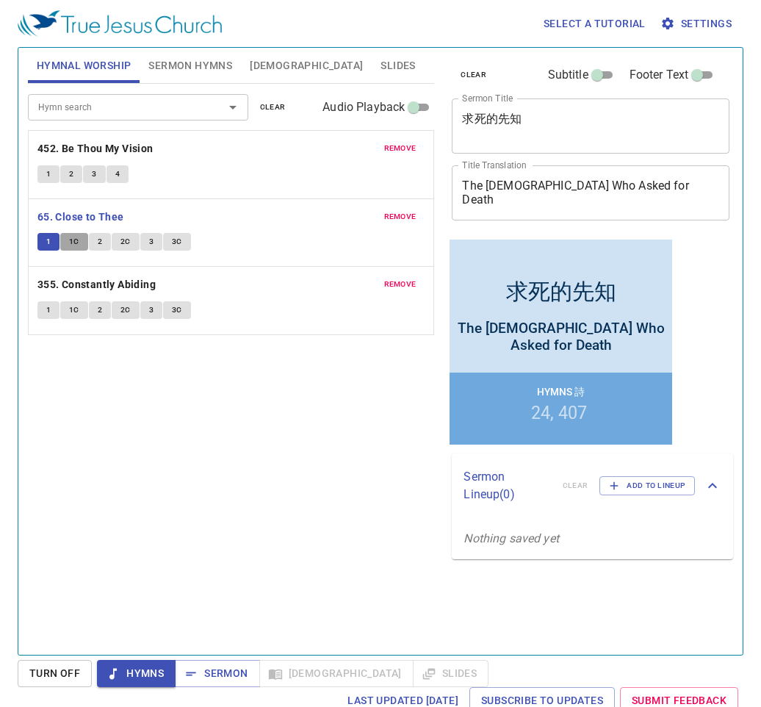
click at [77, 238] on span "1C" at bounding box center [74, 241] width 10 height 13
click at [90, 240] on button "2" at bounding box center [100, 242] width 22 height 18
click at [123, 242] on span "2C" at bounding box center [126, 241] width 10 height 13
click at [149, 240] on span "3" at bounding box center [151, 241] width 4 height 13
click at [173, 241] on span "3C" at bounding box center [177, 241] width 10 height 13
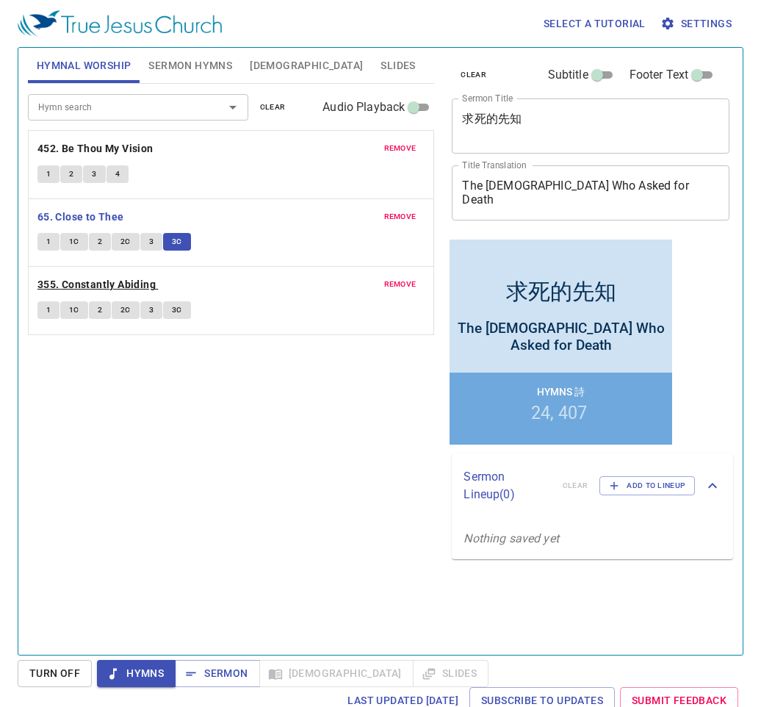
click at [85, 289] on b "355. Constantly Abiding" at bounding box center [96, 285] width 118 height 18
click at [48, 305] on span "1" at bounding box center [48, 309] width 4 height 13
click at [76, 314] on span "1C" at bounding box center [74, 309] width 10 height 13
click at [101, 307] on button "2" at bounding box center [100, 310] width 22 height 18
click at [127, 314] on span "2C" at bounding box center [126, 309] width 10 height 13
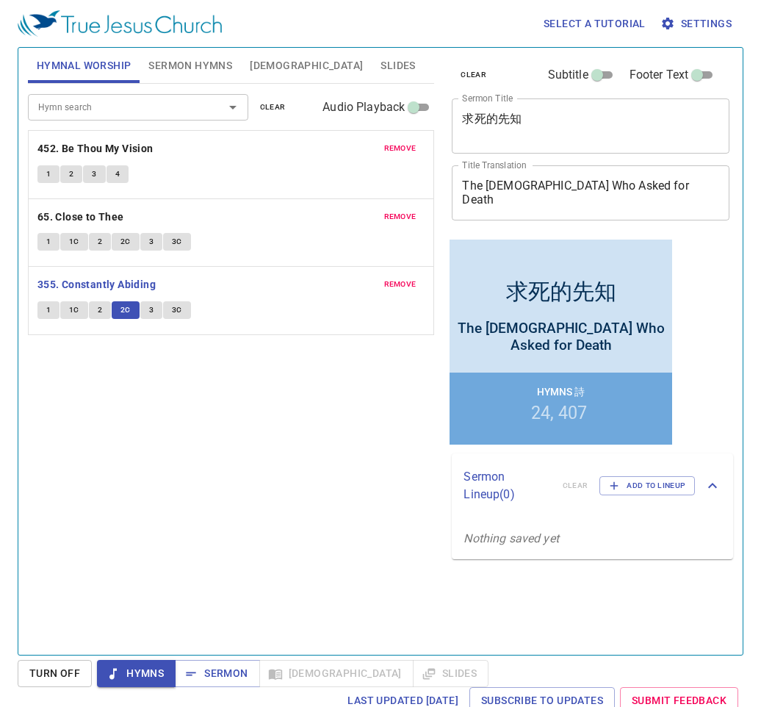
click at [150, 311] on span "3" at bounding box center [151, 309] width 4 height 13
click at [182, 314] on button "3C" at bounding box center [177, 310] width 28 height 18
click at [222, 680] on span "Sermon" at bounding box center [217, 673] width 61 height 18
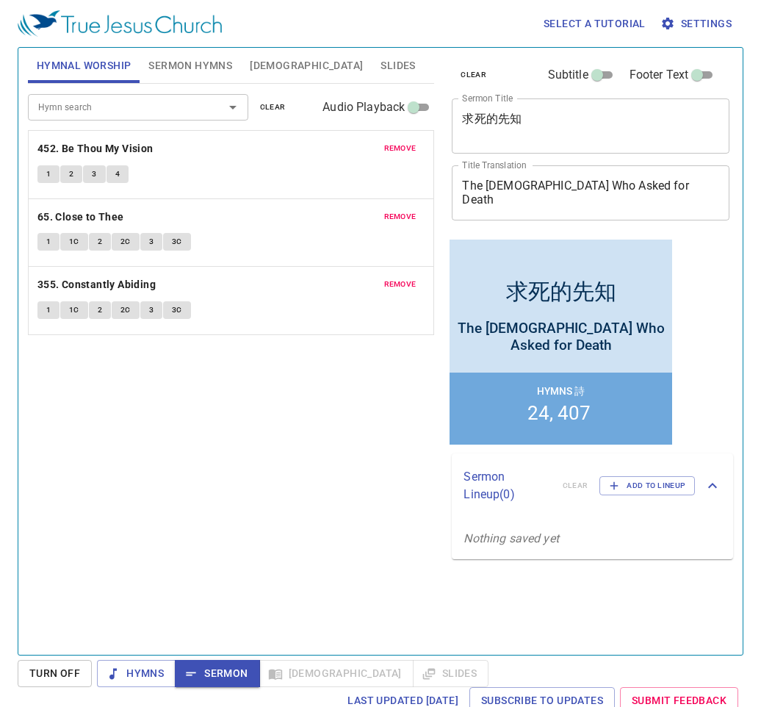
click at [198, 60] on span "Sermon Hymns" at bounding box center [190, 66] width 84 height 18
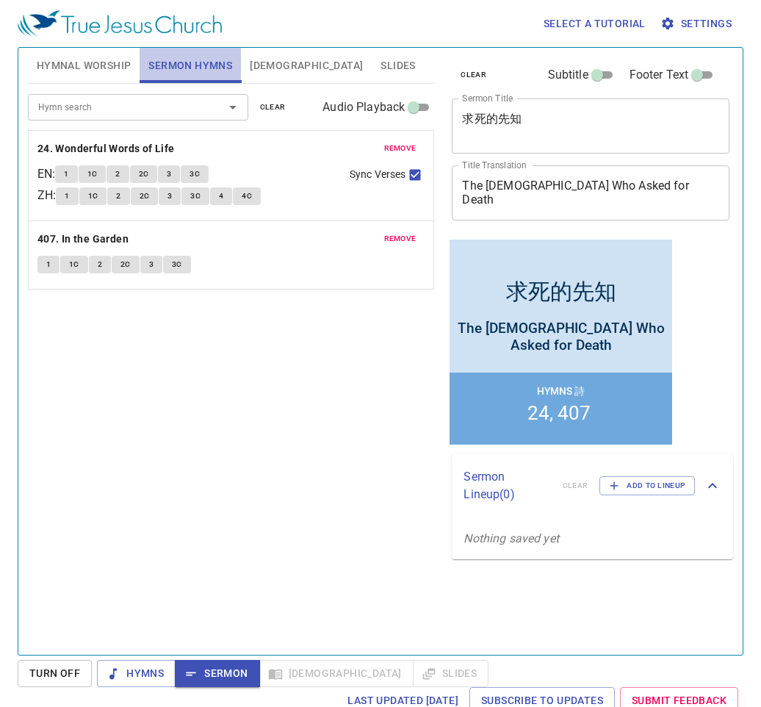
click at [198, 60] on span "Sermon Hymns" at bounding box center [190, 66] width 84 height 18
click at [78, 154] on b "24. Wonderful Words of Life" at bounding box center [105, 149] width 137 height 18
click at [76, 175] on button "1" at bounding box center [66, 174] width 22 height 18
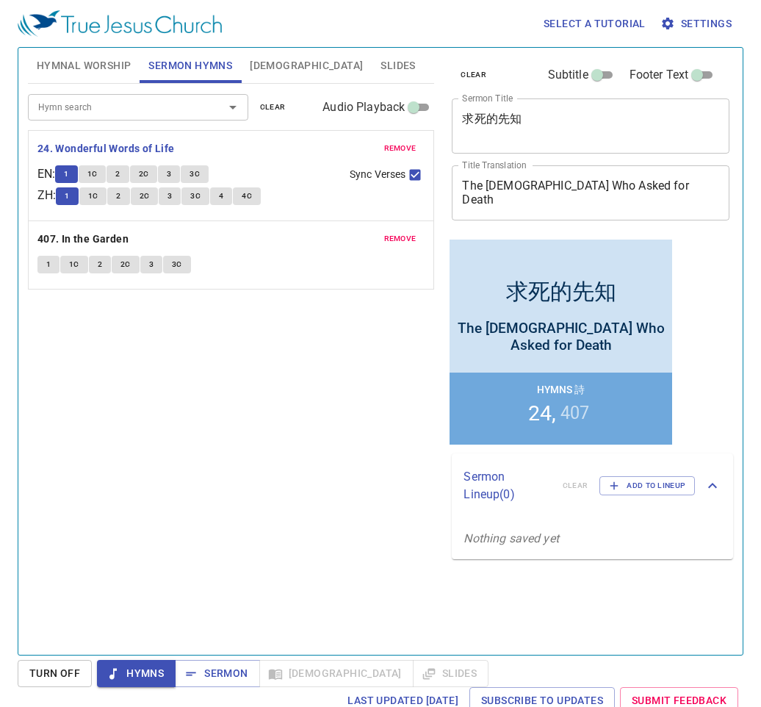
click at [98, 175] on span "1C" at bounding box center [92, 174] width 10 height 13
click at [120, 174] on span "2" at bounding box center [117, 174] width 4 height 13
click at [149, 175] on span "2C" at bounding box center [144, 174] width 10 height 13
click at [177, 173] on button "3" at bounding box center [169, 174] width 22 height 18
click at [199, 168] on span "3C" at bounding box center [195, 174] width 10 height 13
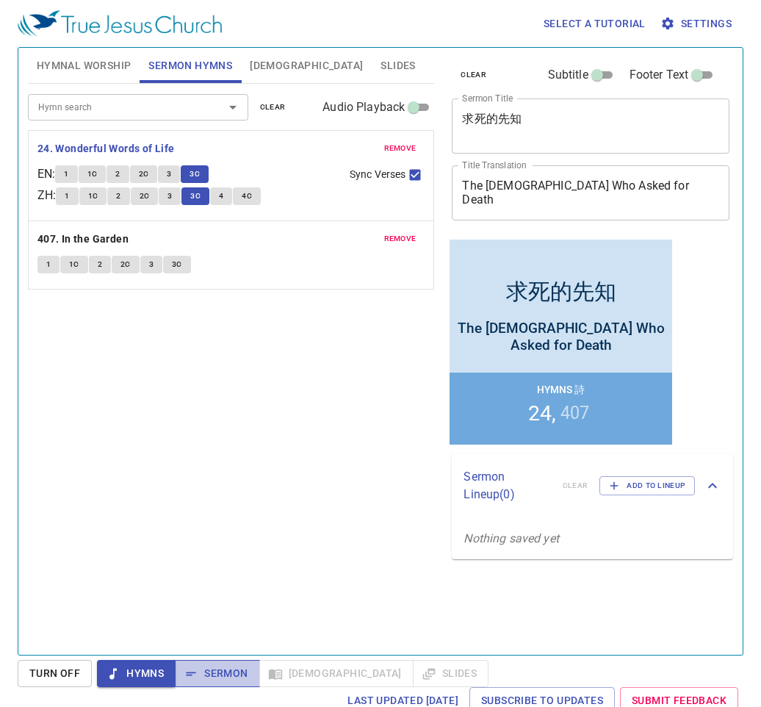
click at [226, 676] on span "Sermon" at bounding box center [217, 673] width 61 height 18
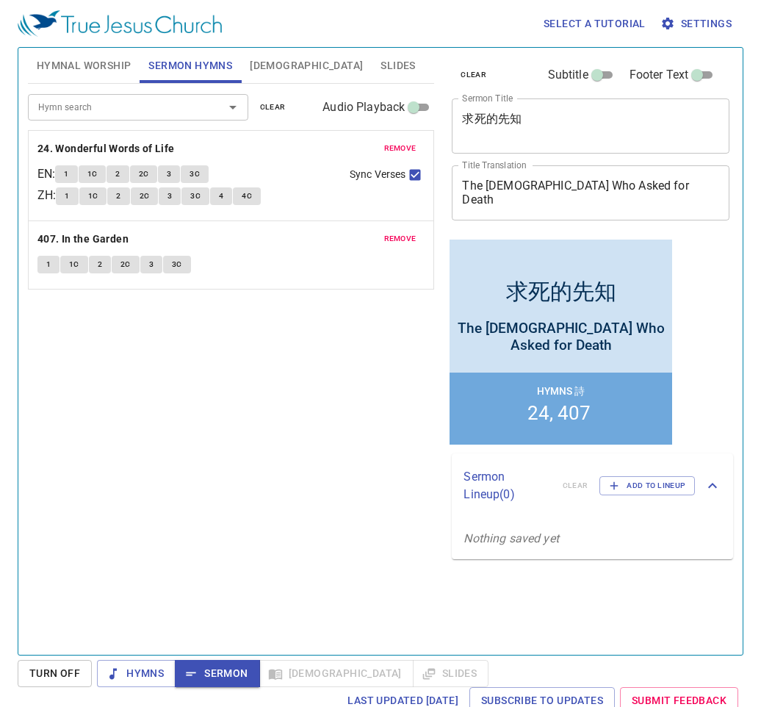
click at [381, 65] on span "Slides" at bounding box center [398, 66] width 35 height 18
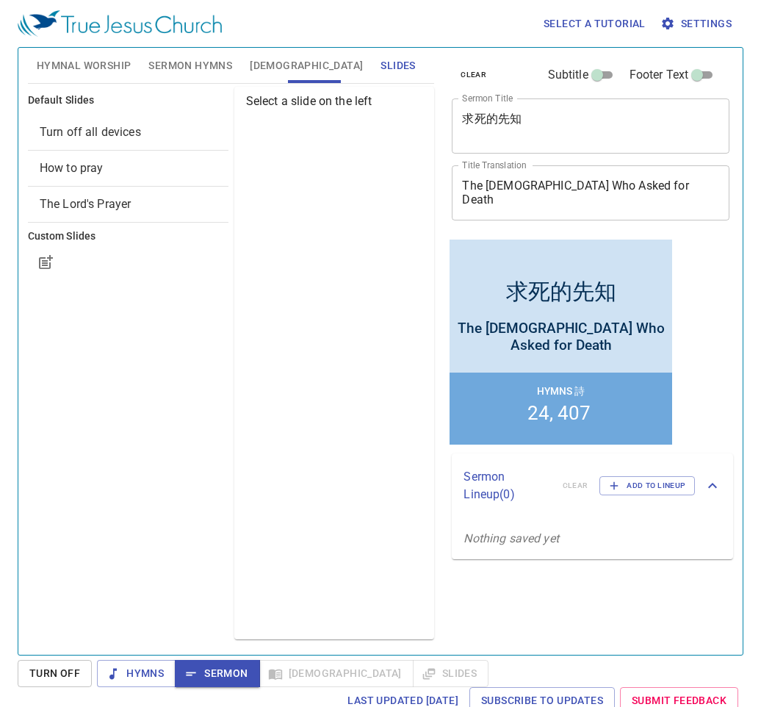
click at [67, 163] on span "How to pray" at bounding box center [72, 168] width 64 height 14
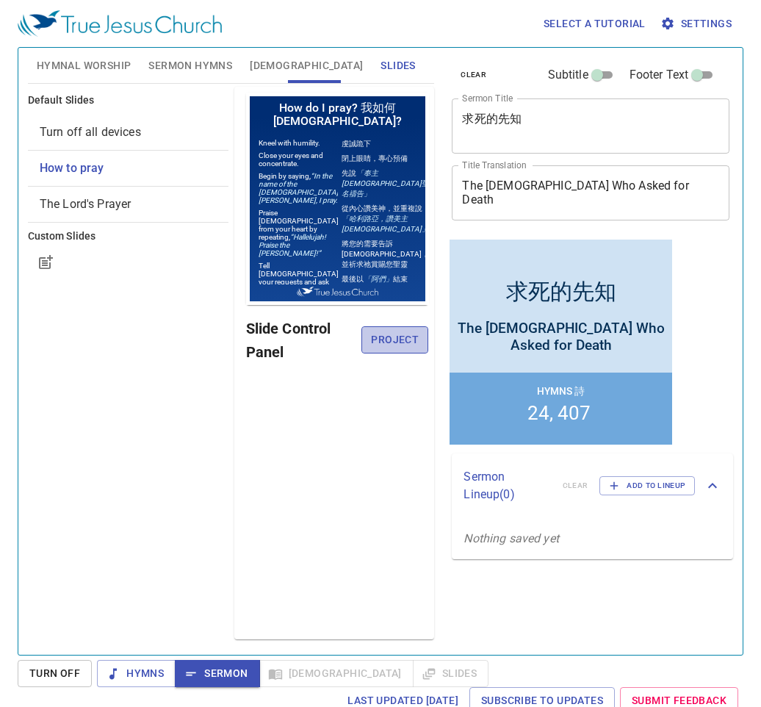
click at [397, 345] on span "Project" at bounding box center [394, 340] width 43 height 18
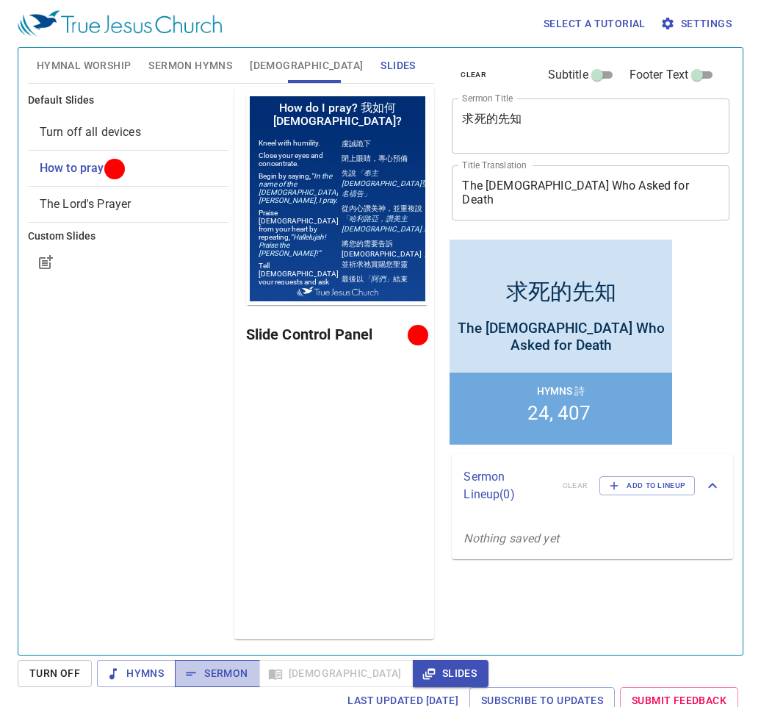
click at [235, 678] on span "Sermon" at bounding box center [217, 673] width 61 height 18
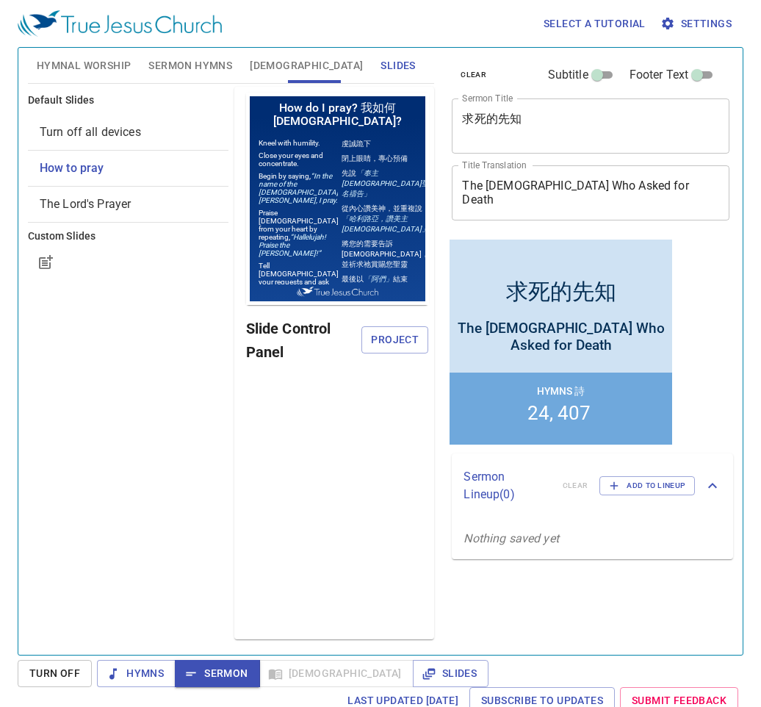
click at [262, 64] on span "[DEMOGRAPHIC_DATA]" at bounding box center [306, 66] width 113 height 18
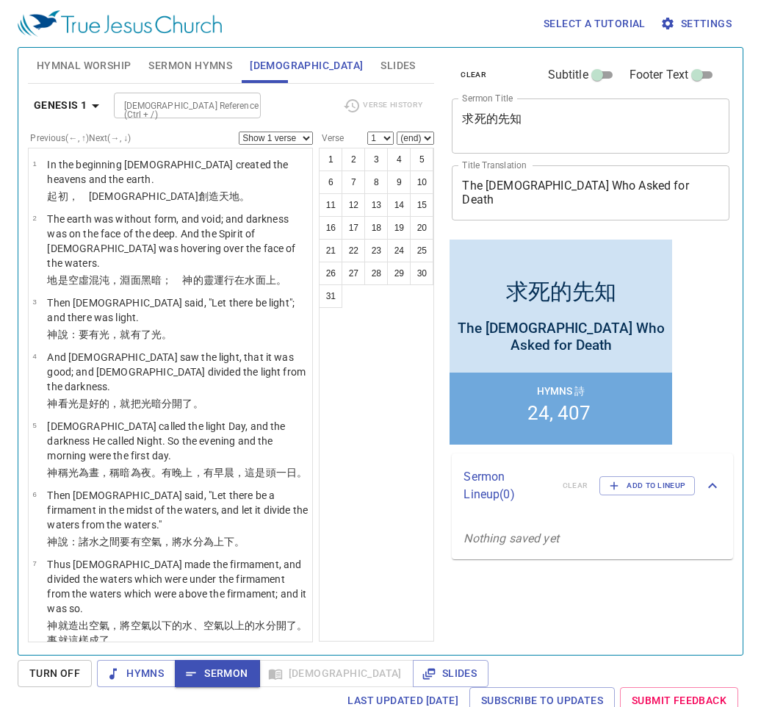
click at [162, 105] on input "[DEMOGRAPHIC_DATA] Reference (Ctrl + /)" at bounding box center [175, 105] width 114 height 17
click at [126, 104] on input "II Kings" at bounding box center [175, 105] width 114 height 17
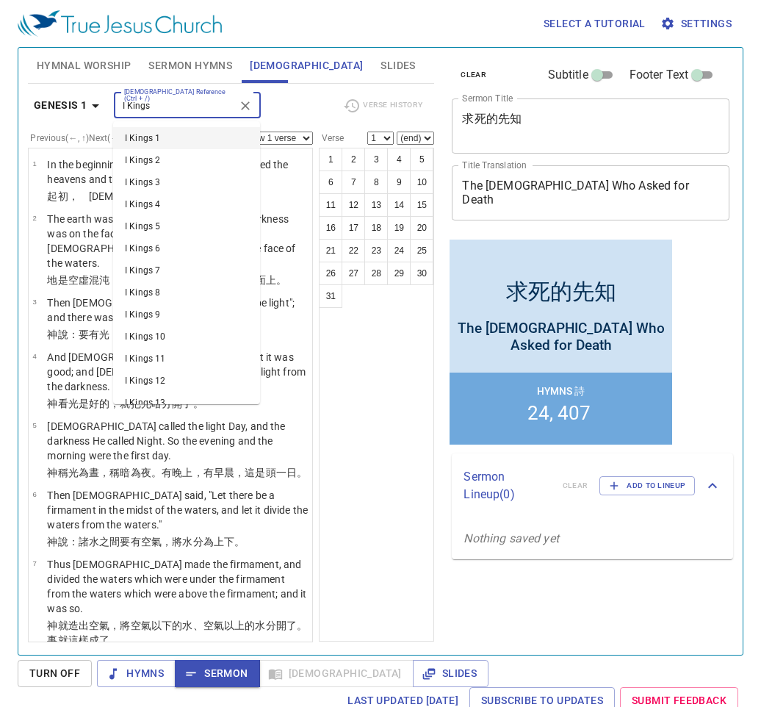
click at [190, 102] on input "I Kings" at bounding box center [175, 105] width 114 height 17
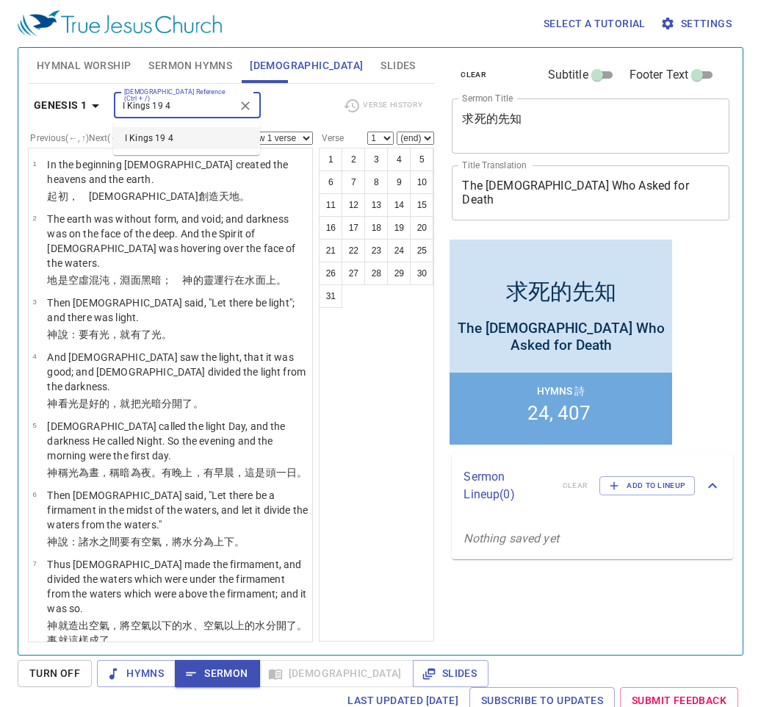
type input "I Kings 19 4"
select select "4"
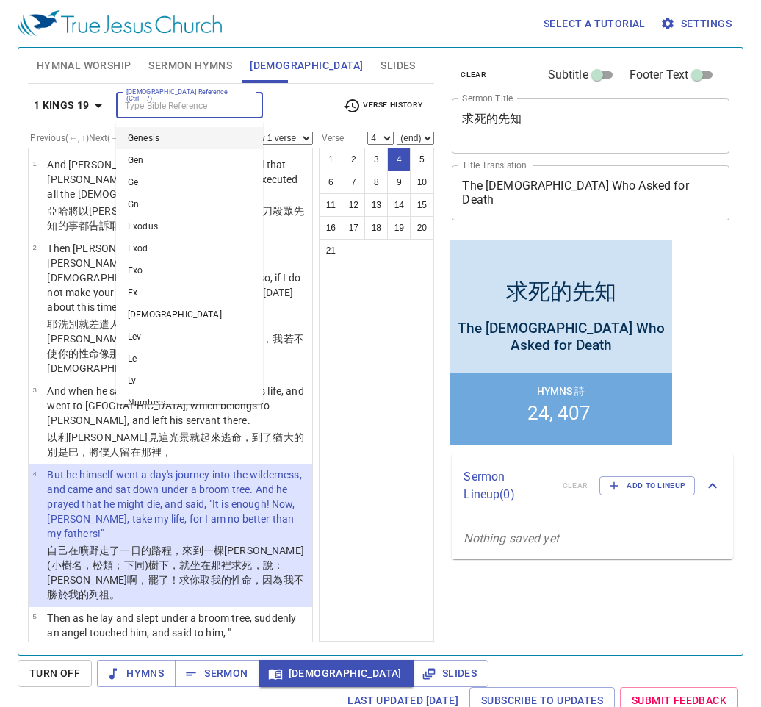
click at [157, 104] on input "[DEMOGRAPHIC_DATA] Reference (Ctrl + /)" at bounding box center [178, 105] width 114 height 17
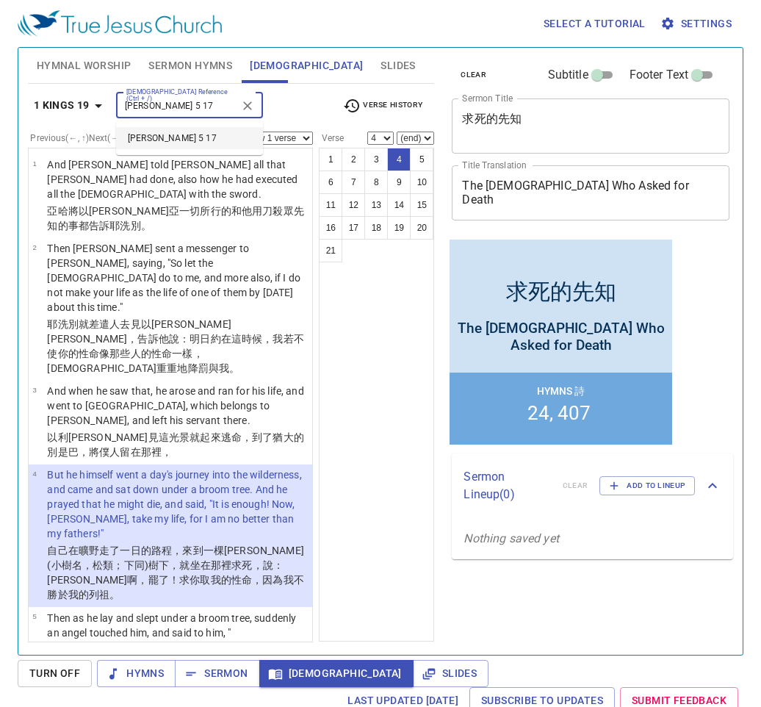
type input "James 5 17"
select select "17"
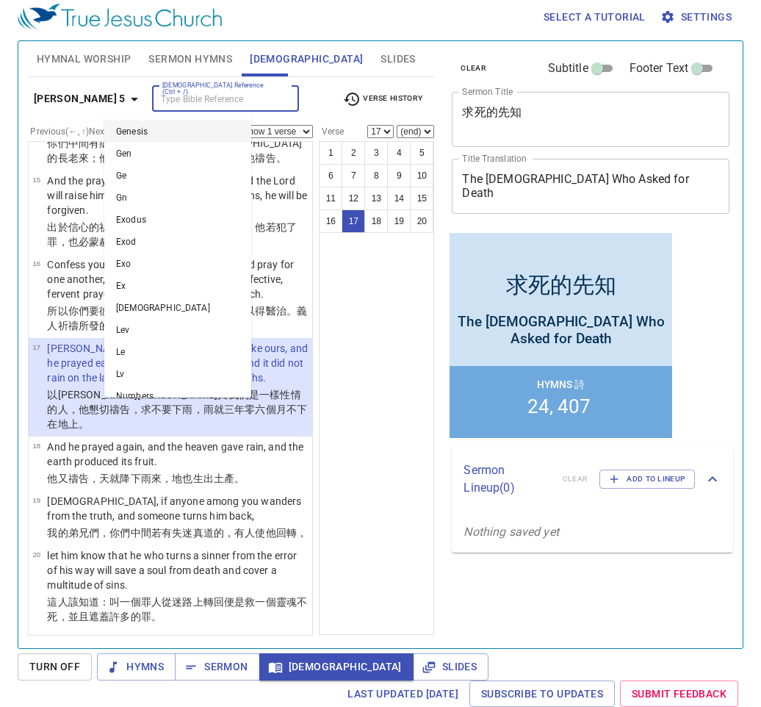
click at [198, 96] on input "[DEMOGRAPHIC_DATA] Reference (Ctrl + /)" at bounding box center [214, 98] width 114 height 17
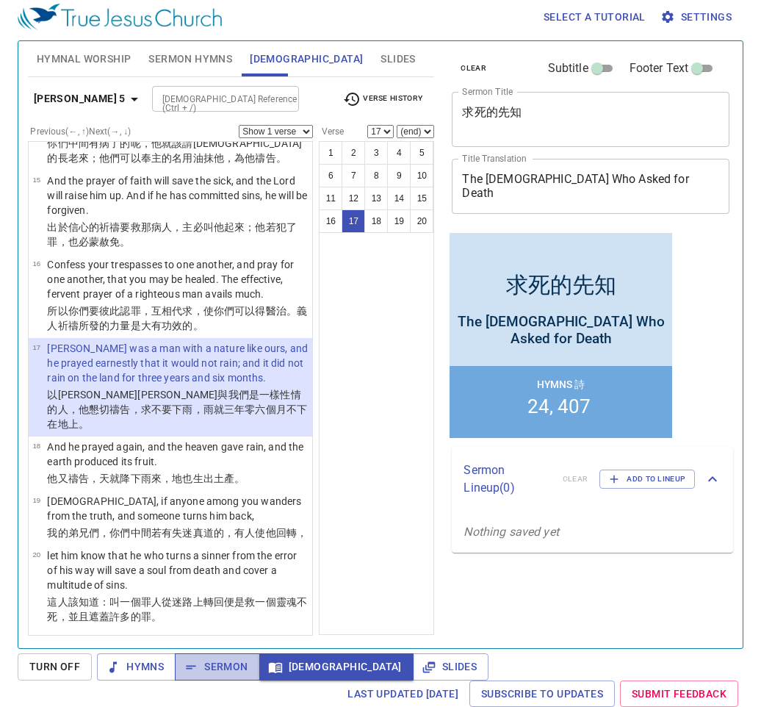
click at [209, 674] on span "Sermon" at bounding box center [217, 667] width 61 height 18
click at [381, 95] on span "Verse History" at bounding box center [382, 99] width 79 height 18
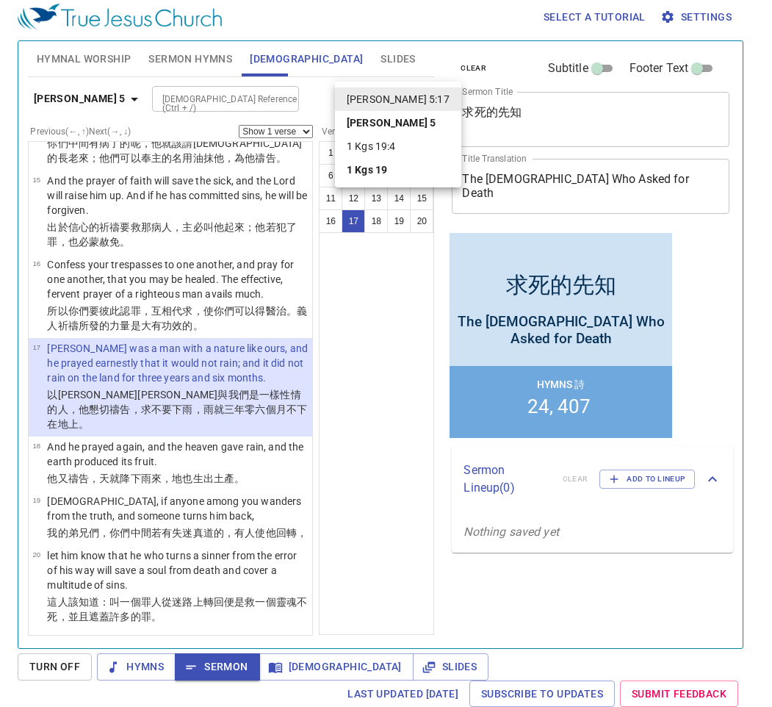
click at [133, 103] on div at bounding box center [386, 353] width 772 height 707
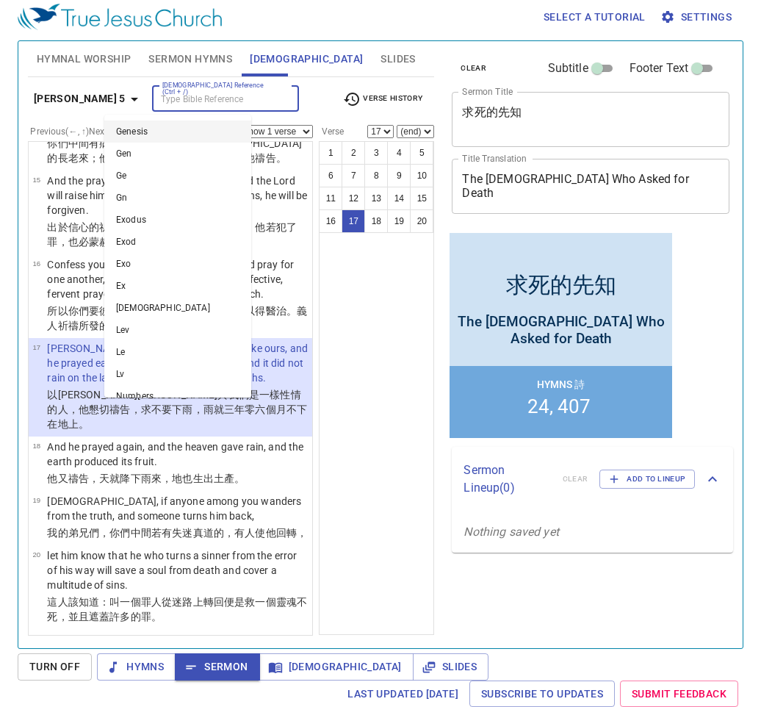
click at [157, 101] on input "[DEMOGRAPHIC_DATA] Reference (Ctrl + /)" at bounding box center [214, 98] width 114 height 17
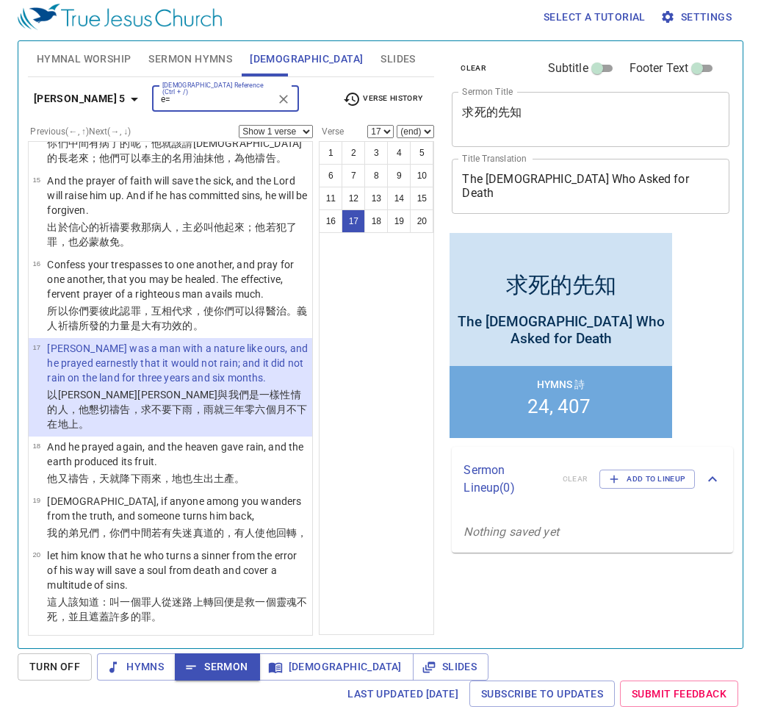
type input "e"
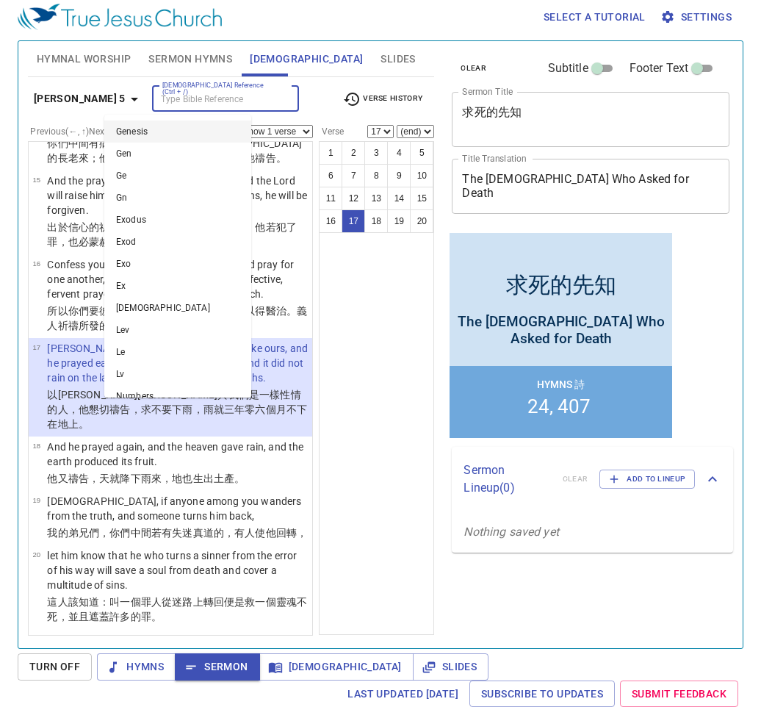
click at [176, 105] on input "[DEMOGRAPHIC_DATA] Reference (Ctrl + /)" at bounding box center [214, 98] width 114 height 17
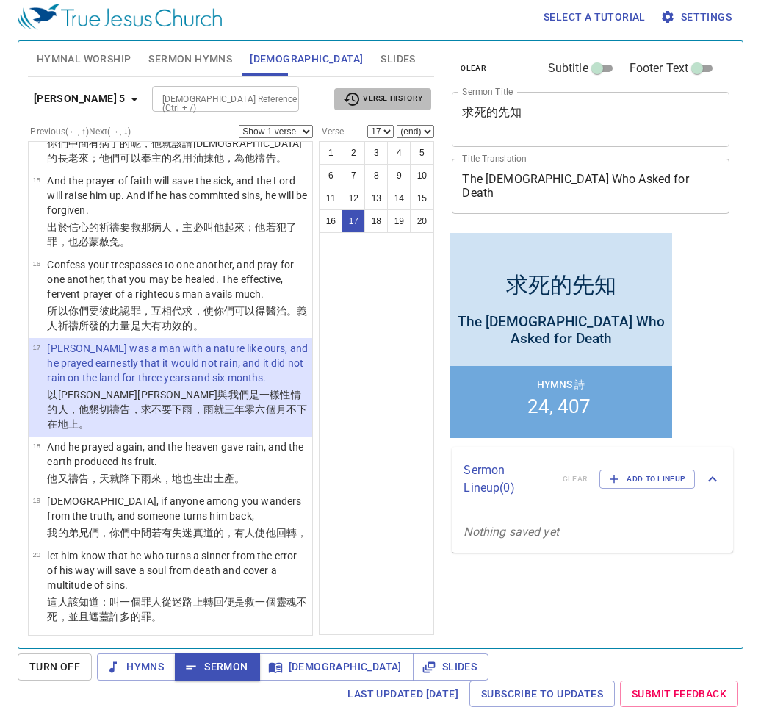
click at [408, 98] on span "Verse History" at bounding box center [382, 99] width 79 height 18
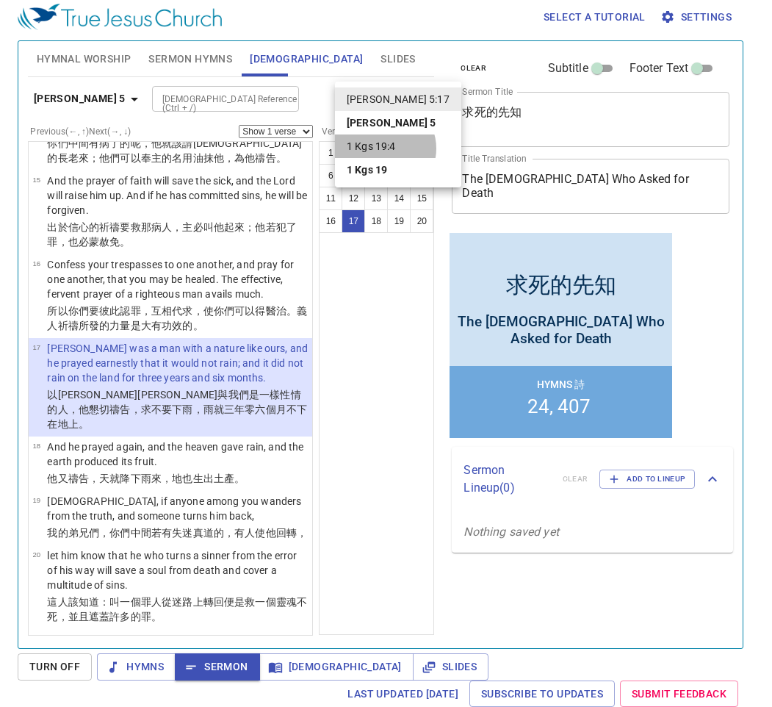
click at [384, 148] on li "1 Kgs 19:4" at bounding box center [398, 146] width 126 height 24
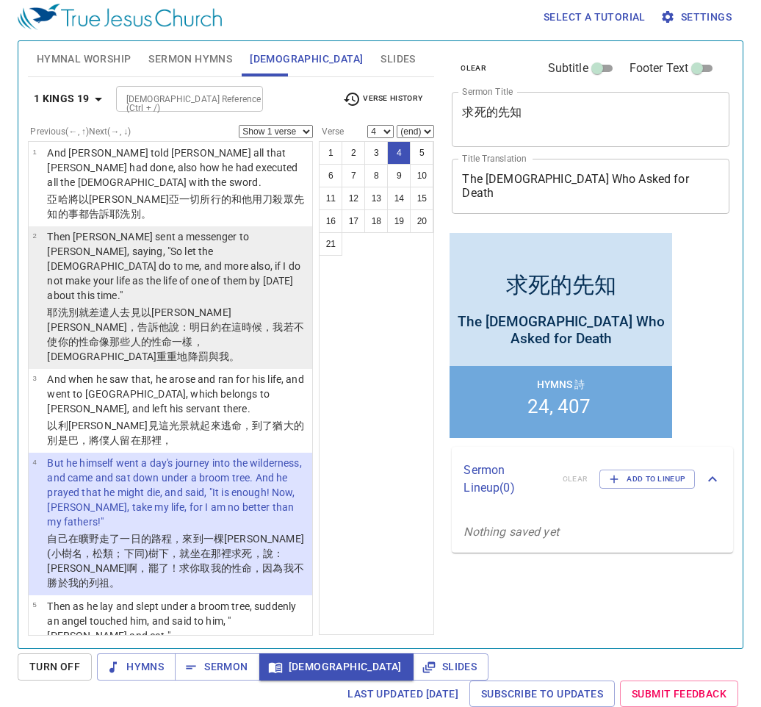
scroll to position [0, 0]
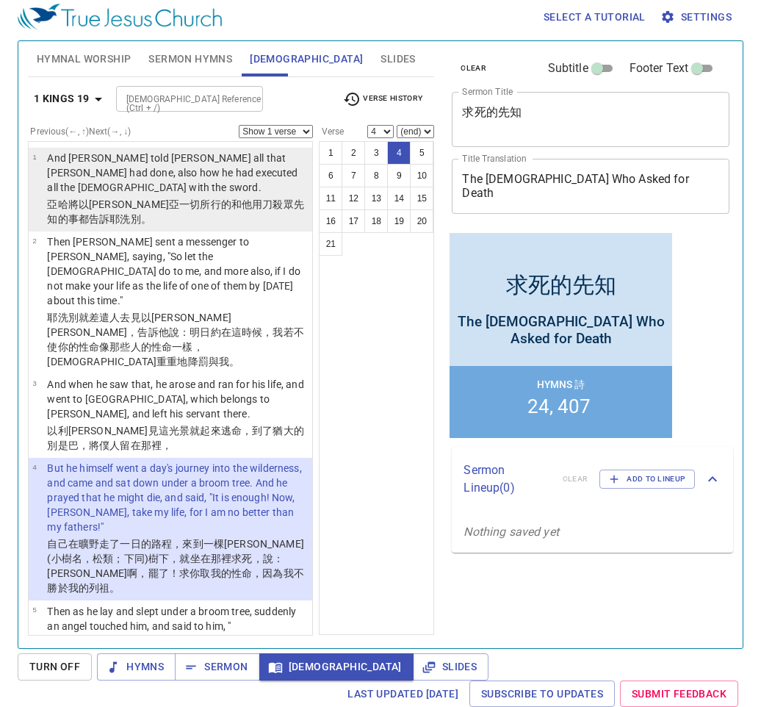
click at [143, 198] on wh452 "一切所行 的和他用刀 殺 眾先知 的事都告訴 耶洗別 。" at bounding box center [175, 211] width 257 height 26
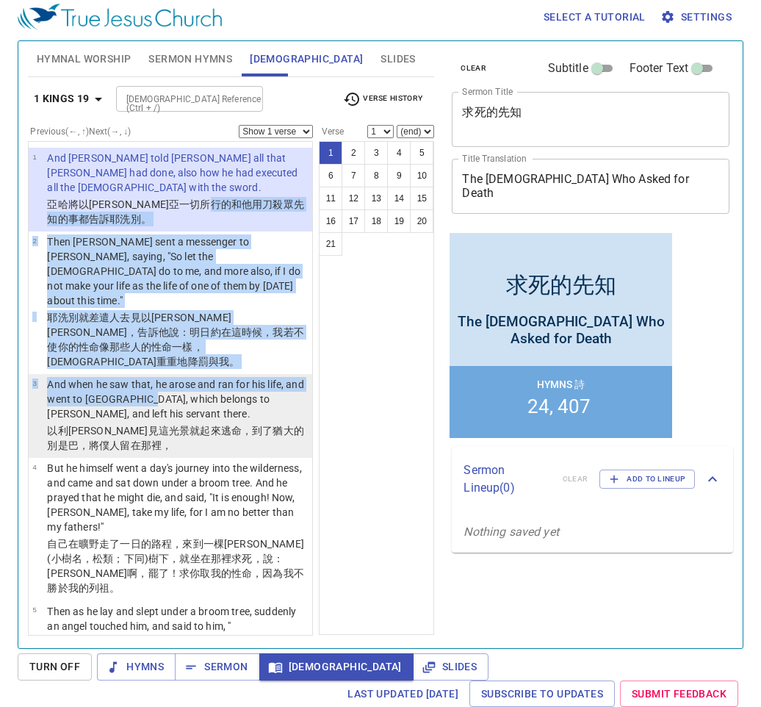
click at [166, 377] on p "And when he saw that, he arose and ran for his life, and went to [GEOGRAPHIC_DA…" at bounding box center [177, 399] width 261 height 44
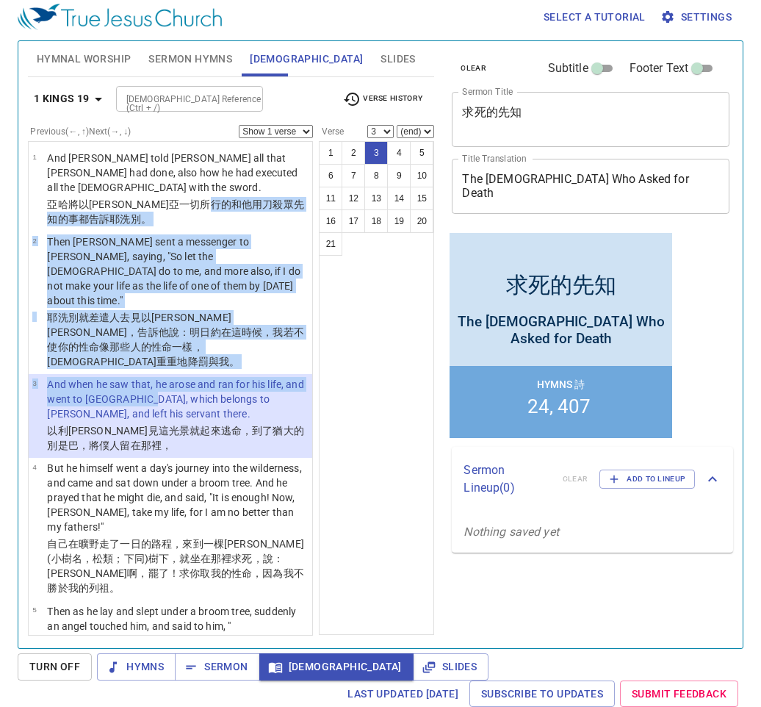
click at [180, 127] on div "Previous (←, ↑) Next (→, ↓) Show 1 verse Show 2 verses Show 3 verses Show 4 ver…" at bounding box center [171, 131] width 286 height 13
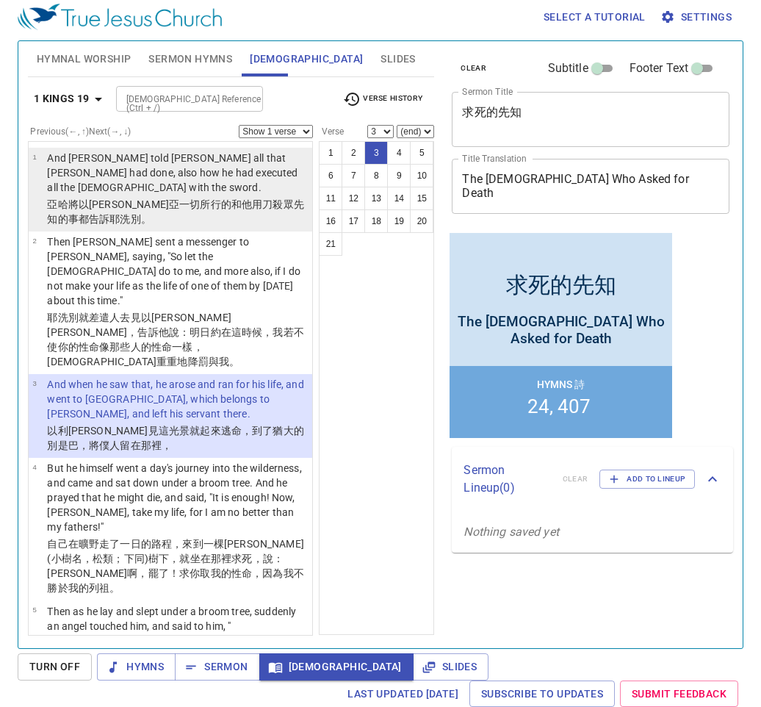
click at [179, 170] on p "And [PERSON_NAME] told [PERSON_NAME] all that [PERSON_NAME] had done, also how …" at bounding box center [177, 173] width 261 height 44
select select "1"
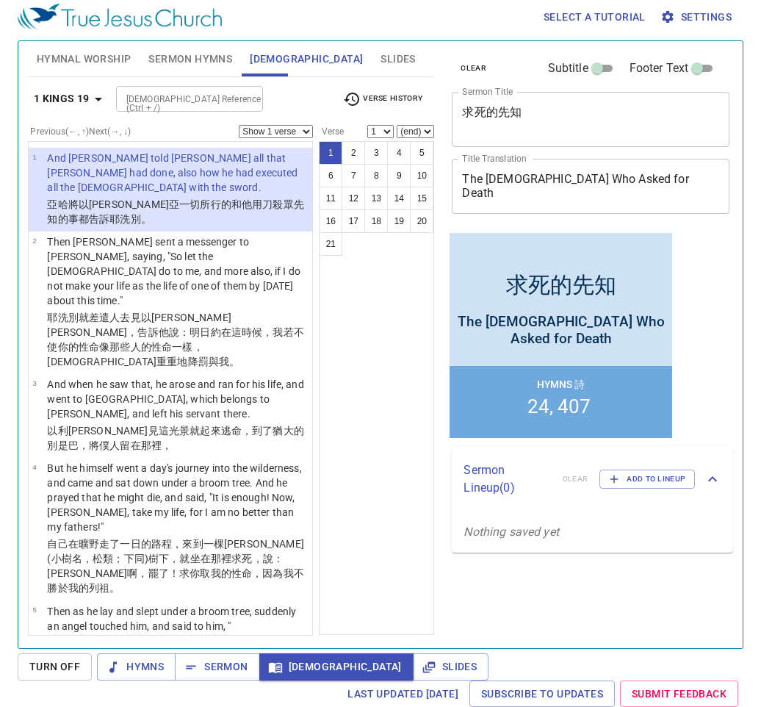
click at [306, 125] on select "Show 1 verse Show 2 verses Show 3 verses Show 4 verses Show 5 verses" at bounding box center [276, 131] width 74 height 13
click at [239, 125] on select "Show 1 verse Show 2 verses Show 3 verses Show 4 verses Show 5 verses" at bounding box center [276, 131] width 74 height 13
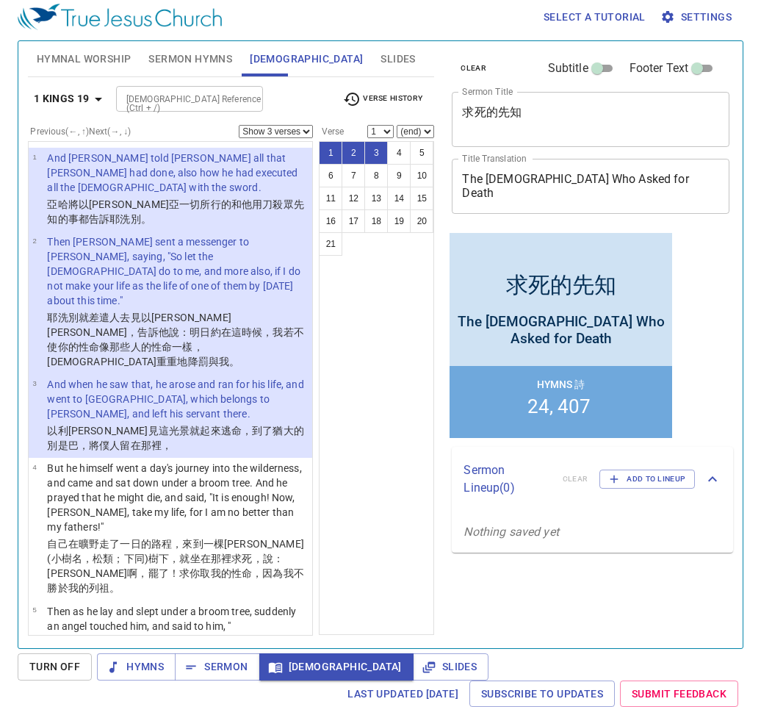
click at [306, 128] on select "Show 1 verse Show 2 verses Show 3 verses Show 4 verses Show 5 verses" at bounding box center [276, 131] width 74 height 13
select select "1"
click at [239, 125] on select "Show 1 verse Show 2 verses Show 3 verses Show 4 verses Show 5 verses" at bounding box center [276, 131] width 74 height 13
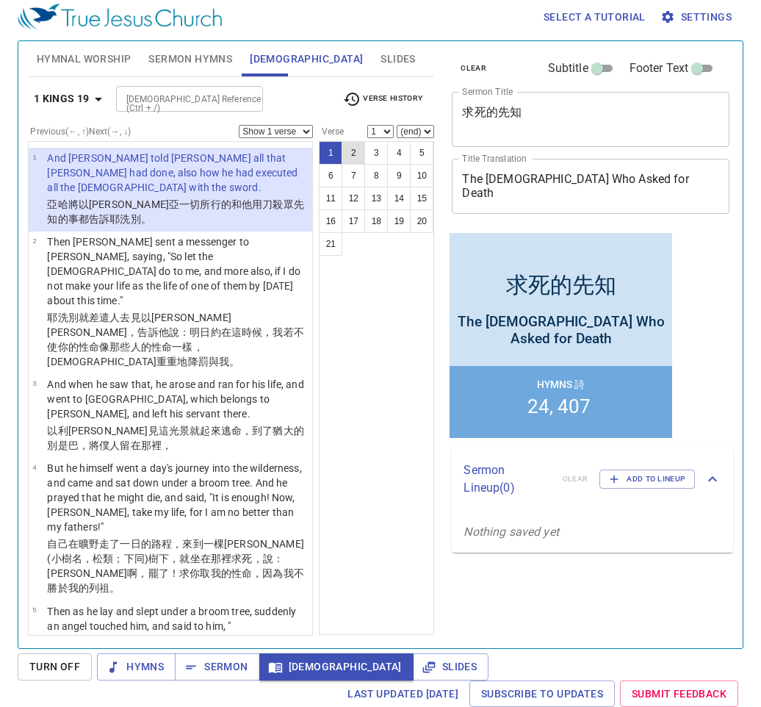
click at [359, 153] on button "2" at bounding box center [354, 153] width 24 height 24
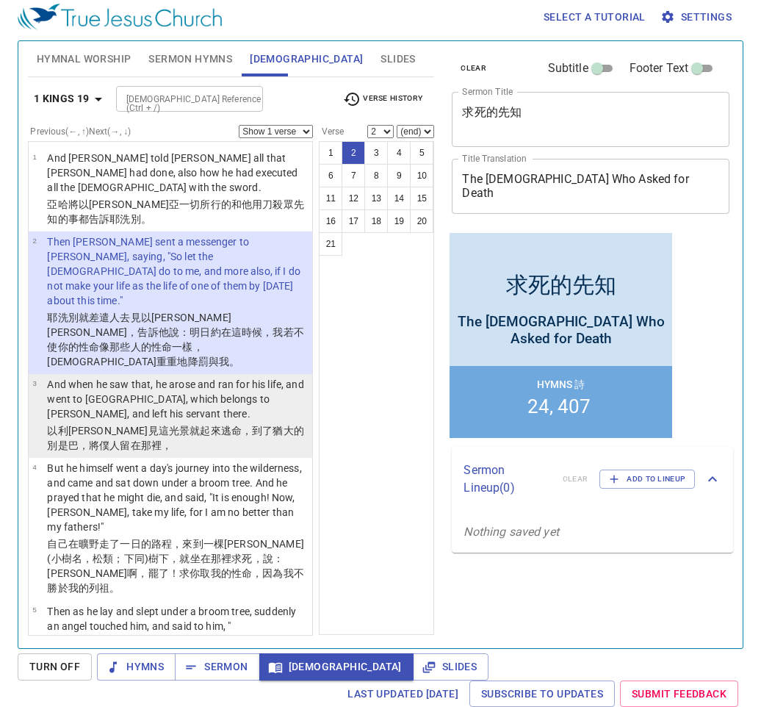
click at [210, 423] on p "以利亞見 這光景就起來 逃命 ，到了 猶大 的別是巴 ，將僕人 留 在那裡，" at bounding box center [177, 437] width 261 height 29
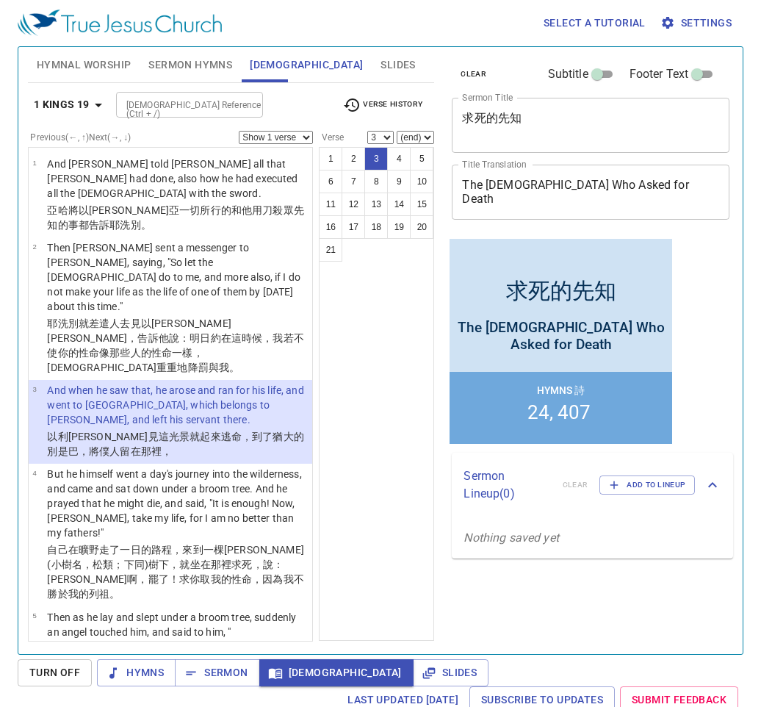
scroll to position [7, 0]
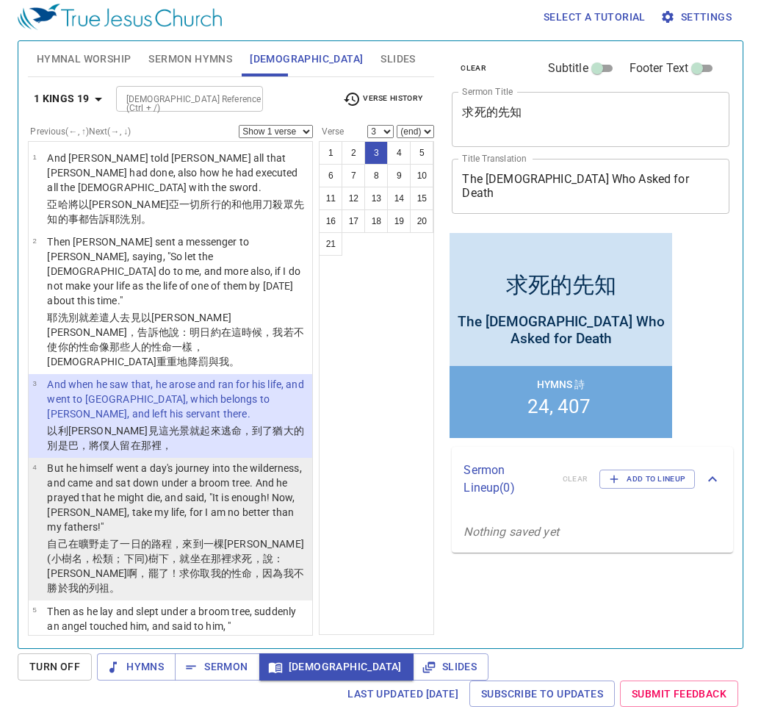
click at [191, 461] on p "But he himself went a day's journey into the wilderness, and came and sat down …" at bounding box center [177, 497] width 261 height 73
select select "4"
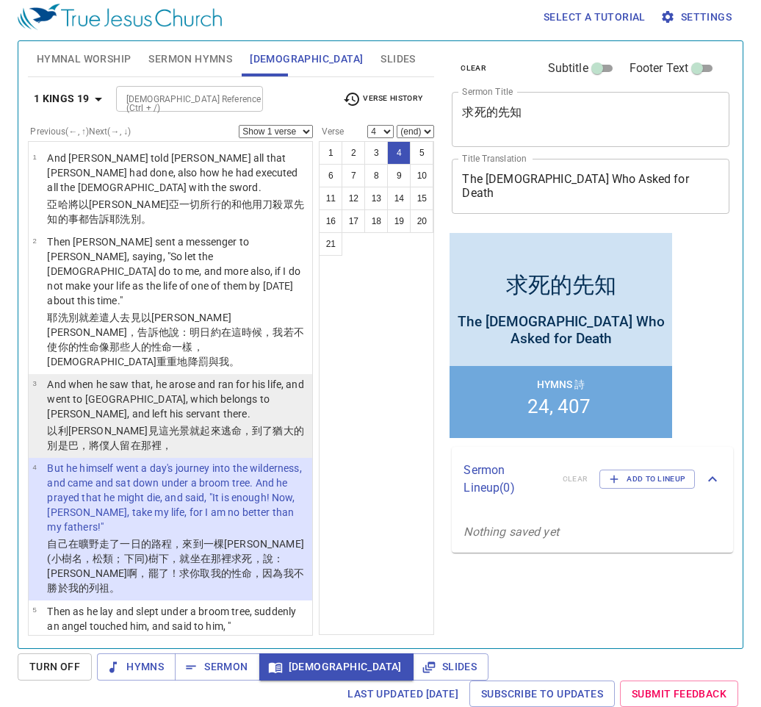
click at [119, 377] on p "And when he saw that, he arose and ran for his life, and went to [GEOGRAPHIC_DA…" at bounding box center [177, 399] width 261 height 44
select select "3"
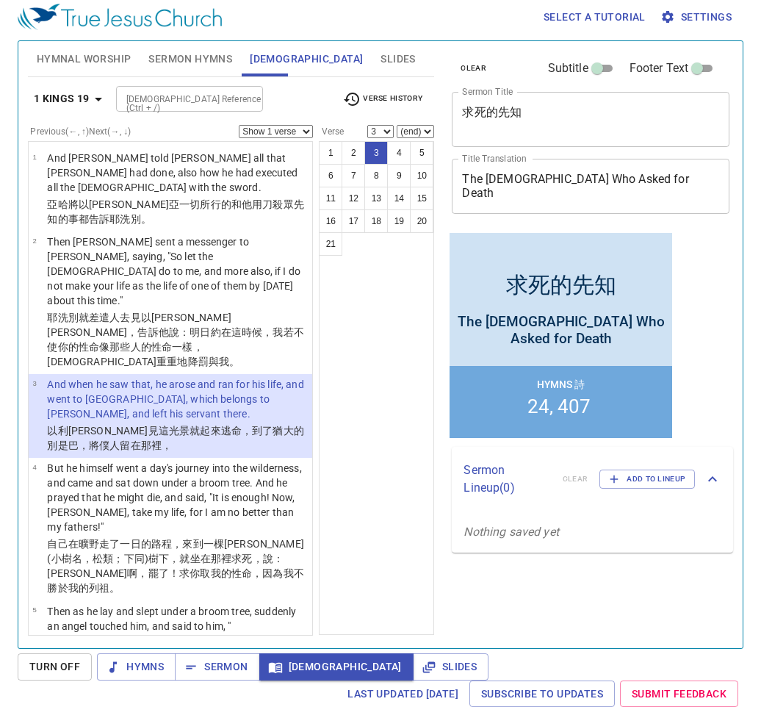
scroll to position [7, 0]
click at [226, 665] on span "Sermon" at bounding box center [217, 667] width 61 height 18
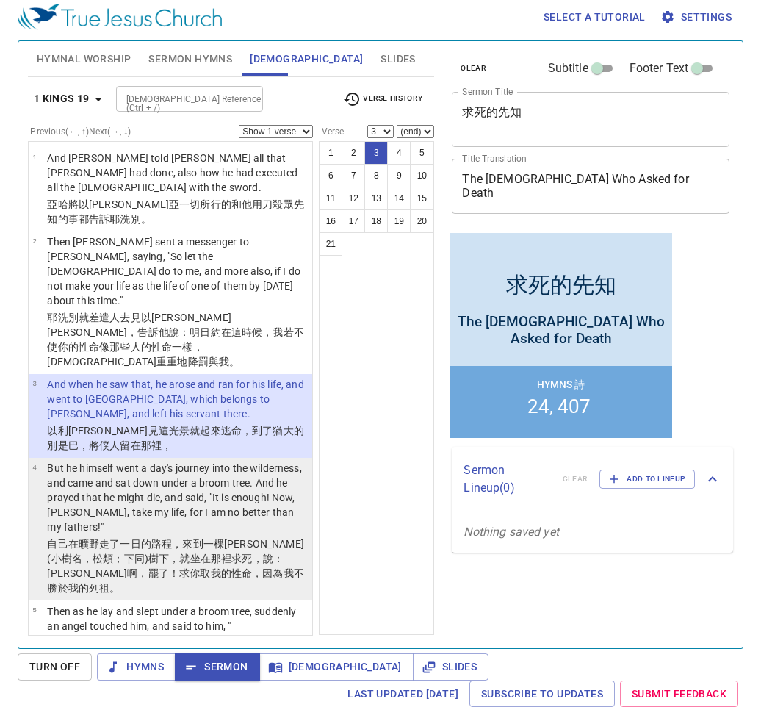
scroll to position [4, 0]
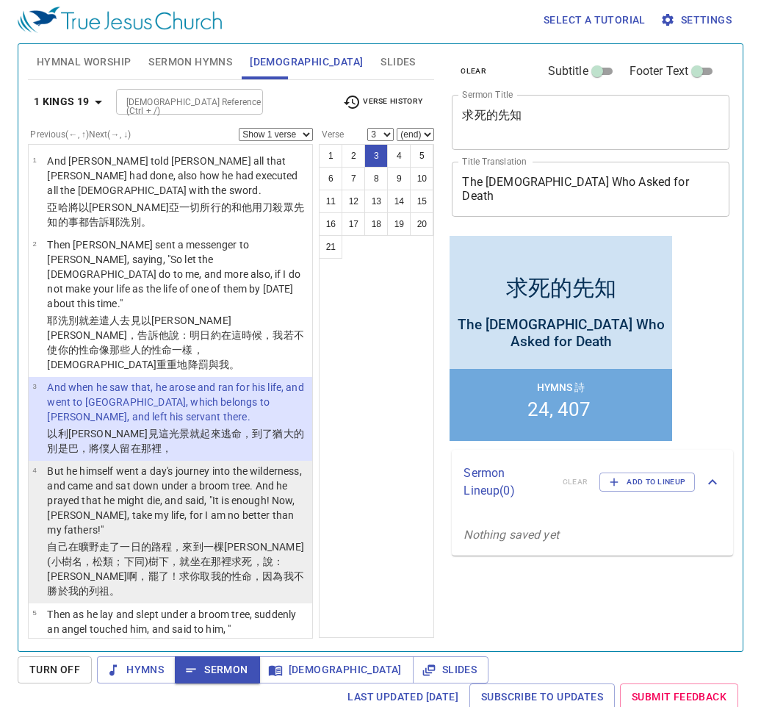
click at [105, 470] on p "But he himself went a day's journey into the wilderness, and came and sat down …" at bounding box center [177, 500] width 261 height 73
select select "4"
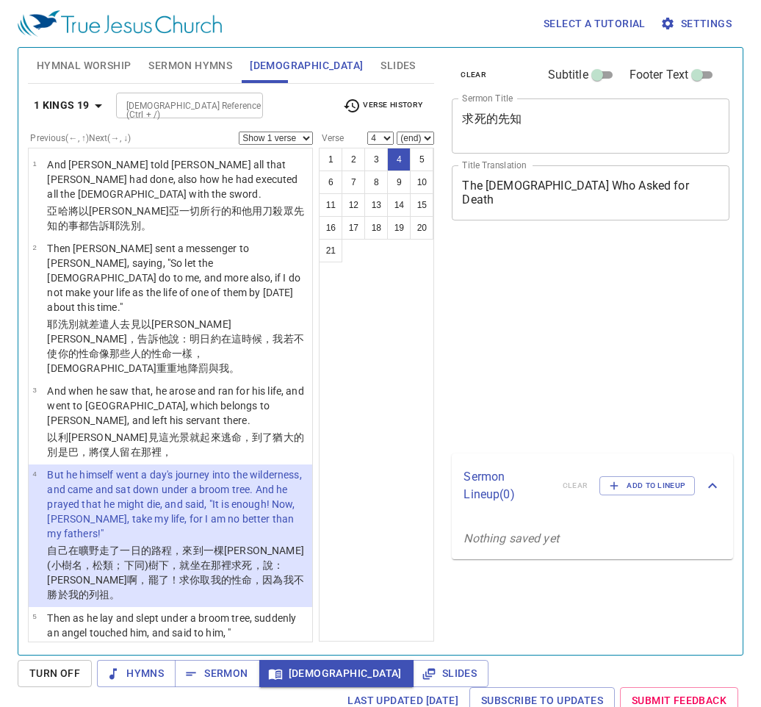
select select "4"
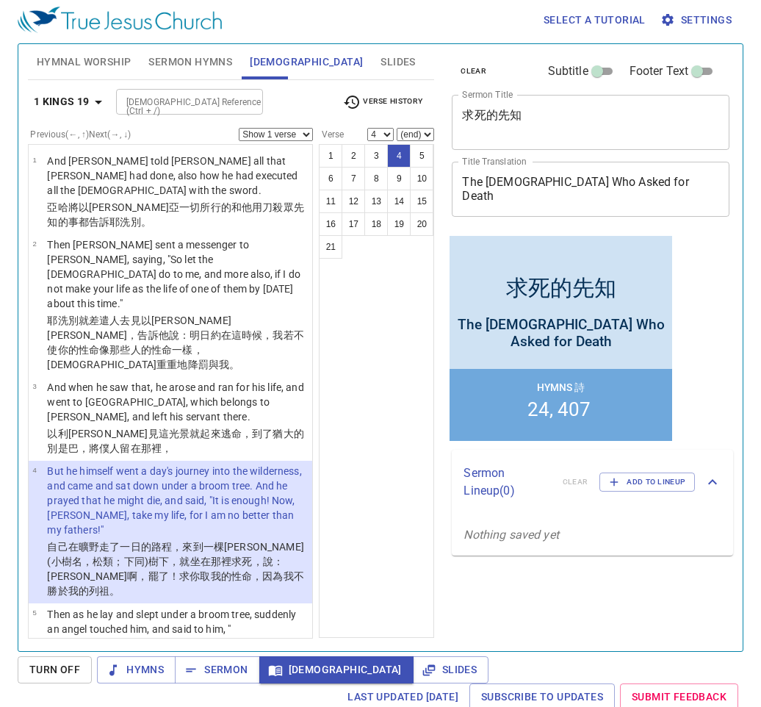
scroll to position [4, 0]
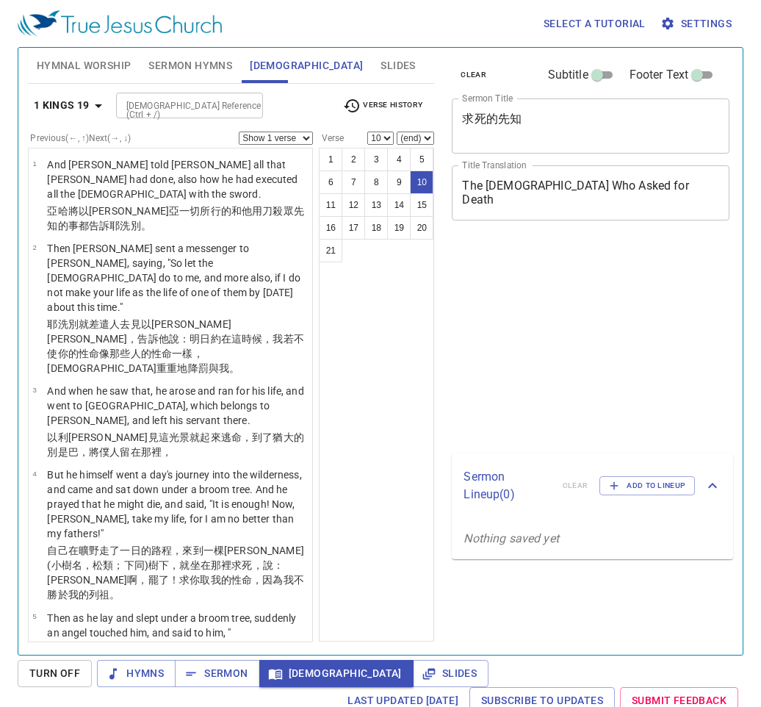
select select "10"
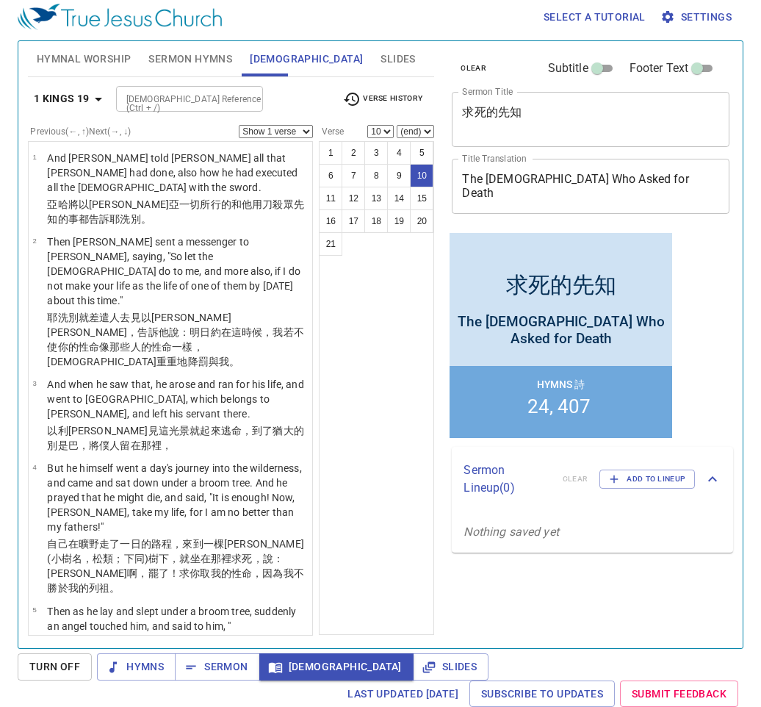
scroll to position [888, 0]
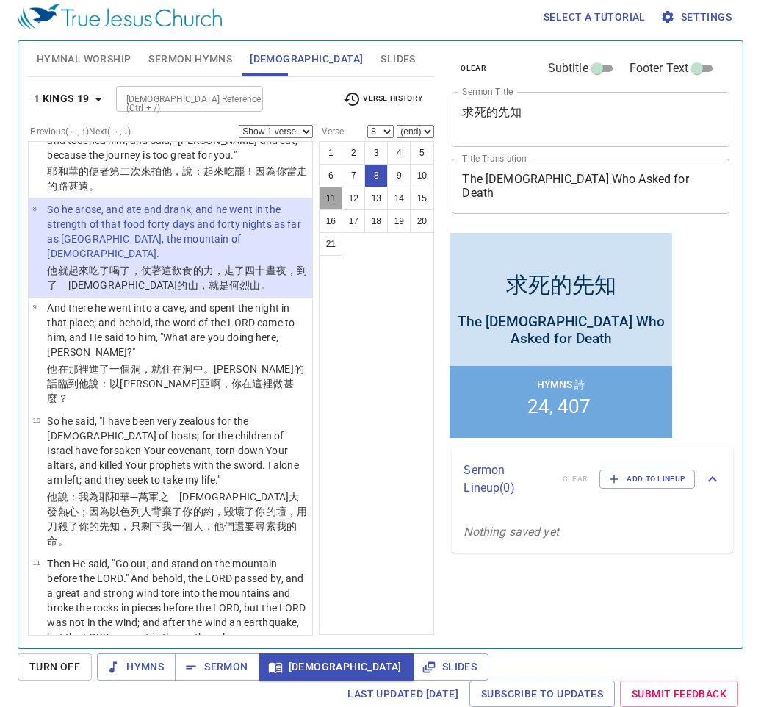
click at [328, 194] on button "11" at bounding box center [331, 199] width 24 height 24
select select "11"
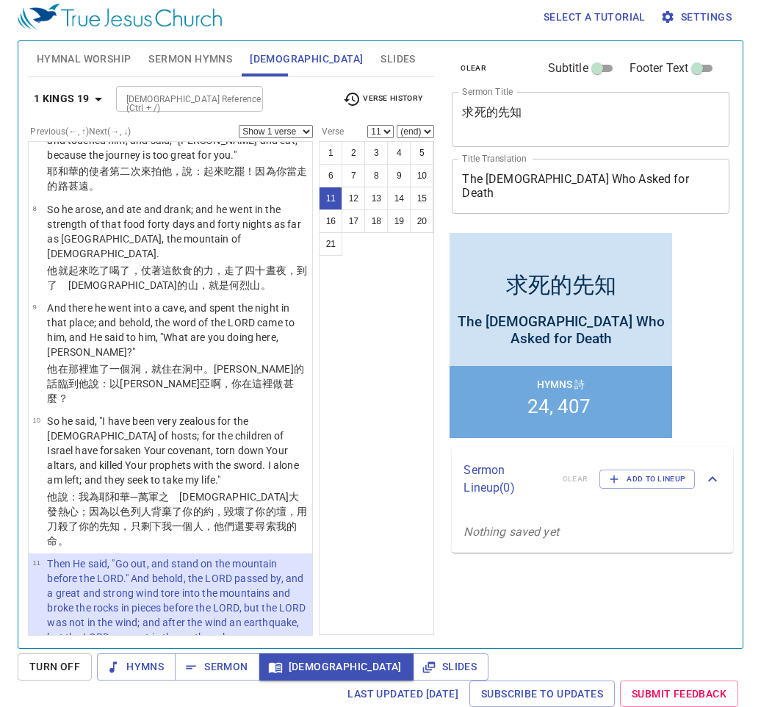
click at [308, 130] on select "Show 1 verse Show 2 verses Show 3 verses Show 4 verses Show 5 verses" at bounding box center [276, 131] width 74 height 13
select select "2"
click at [239, 125] on select "Show 1 verse Show 2 verses Show 3 verses Show 4 verses Show 5 verses" at bounding box center [276, 131] width 74 height 13
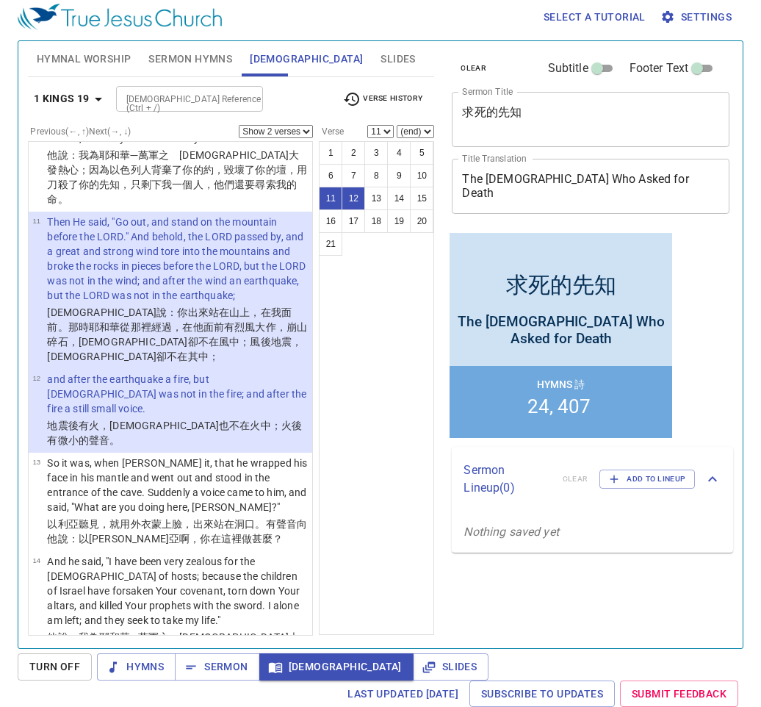
scroll to position [1022, 0]
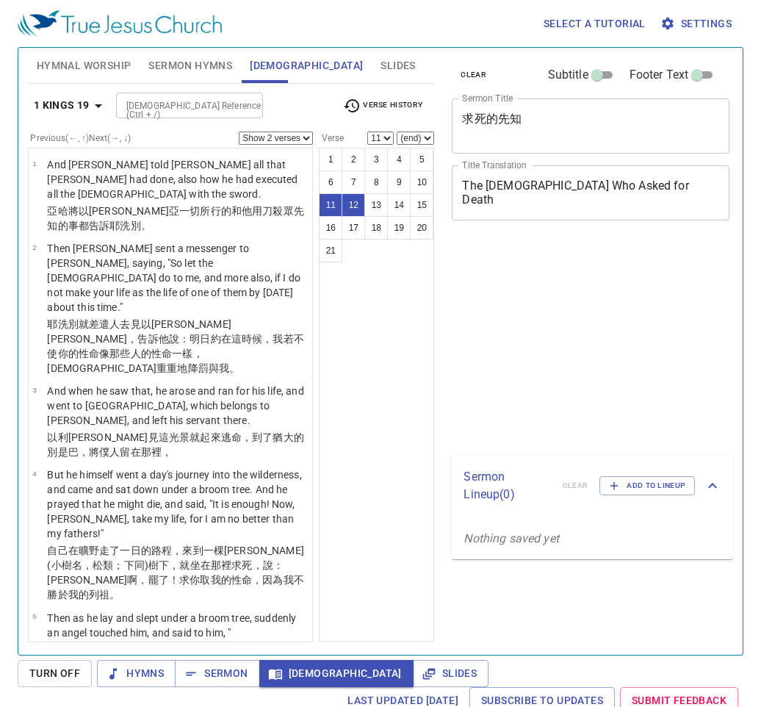
select select "2"
select select "11"
select select "13"
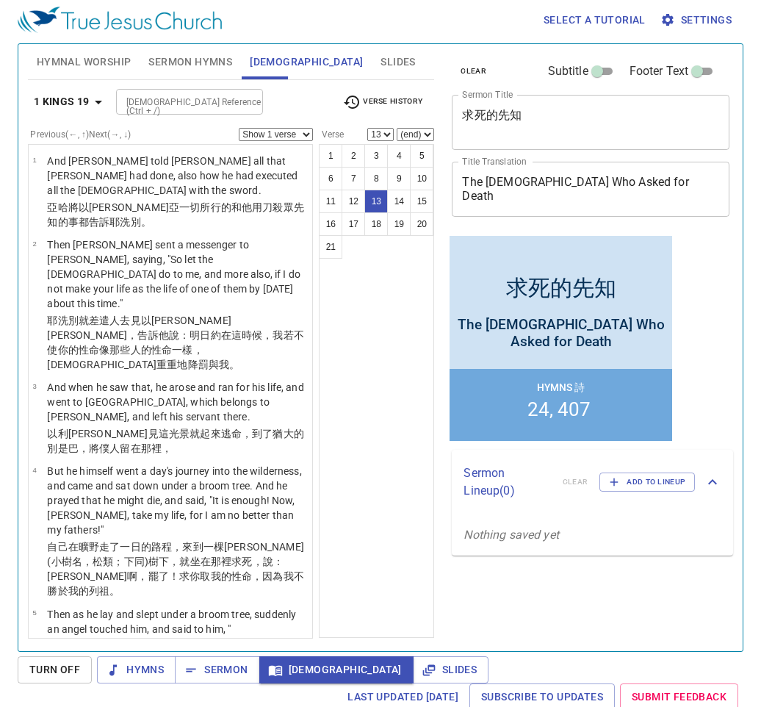
scroll to position [1022, 0]
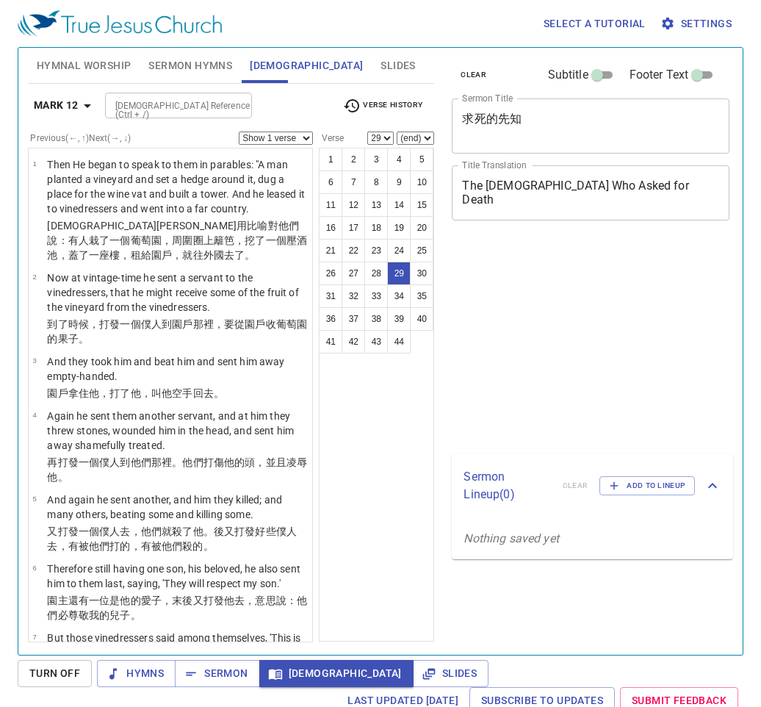
select select "29"
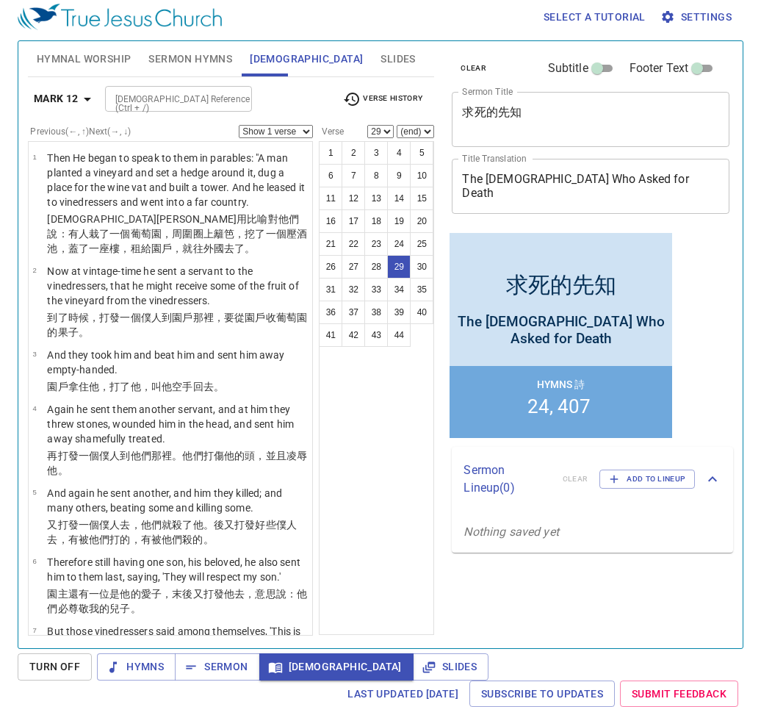
scroll to position [2045, 0]
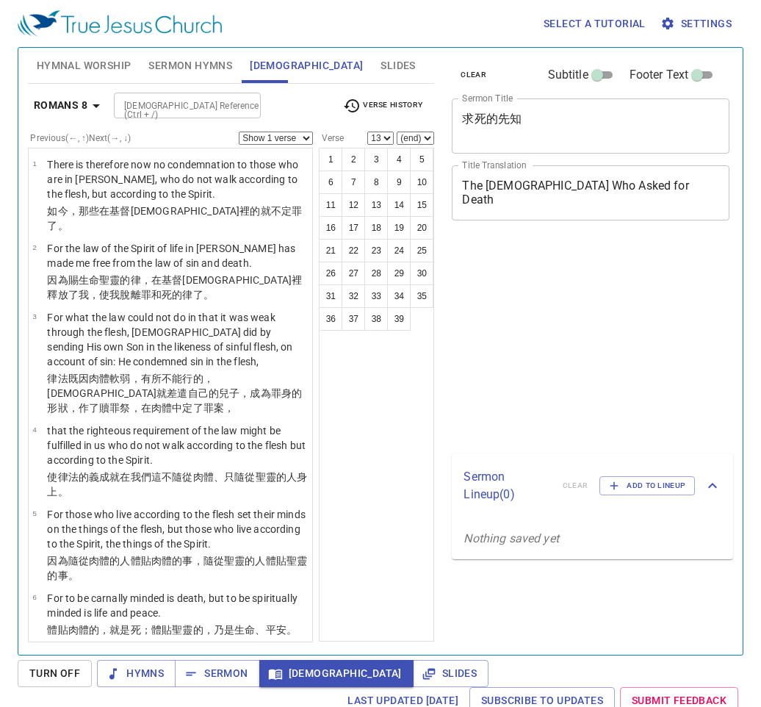
select select "13"
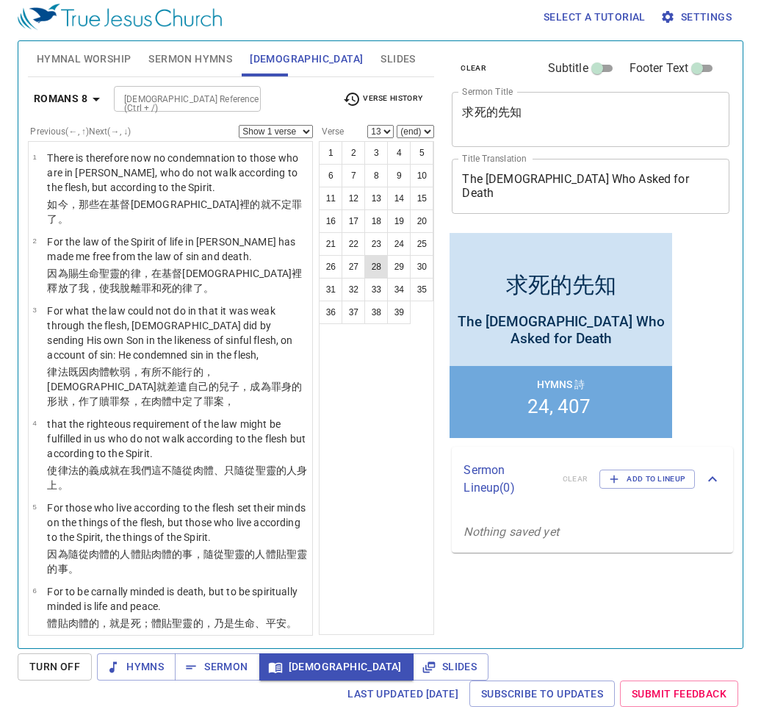
scroll to position [7, 0]
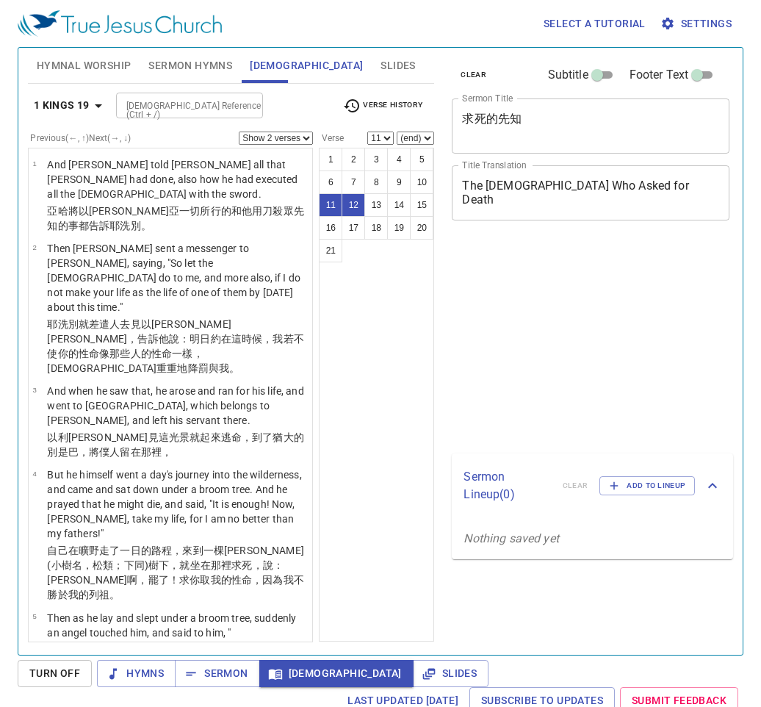
select select "2"
select select "11"
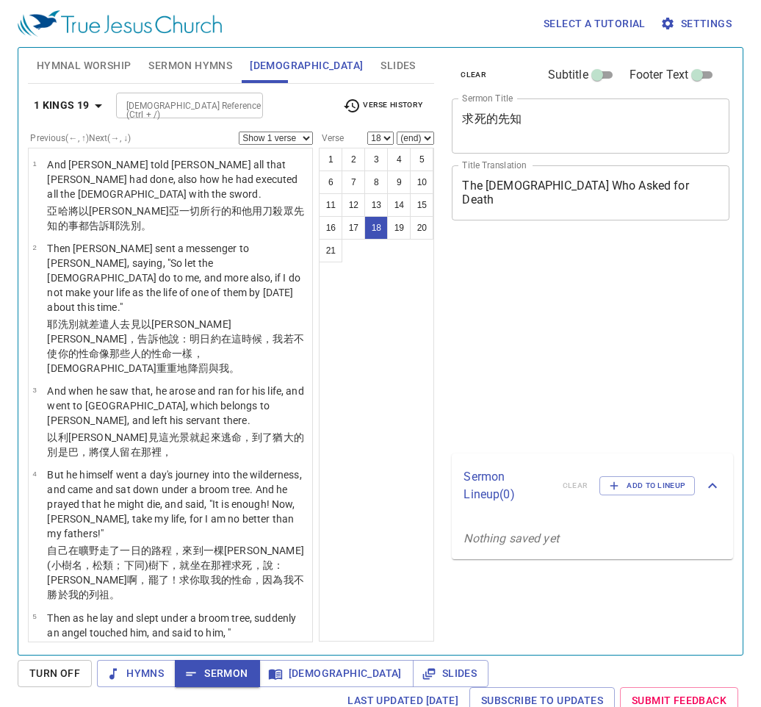
select select "18"
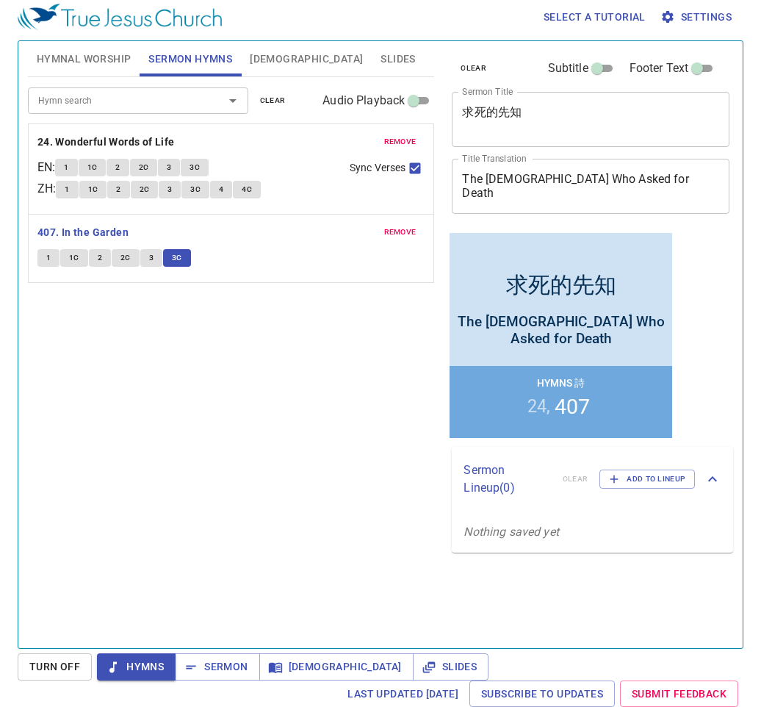
scroll to position [7, 0]
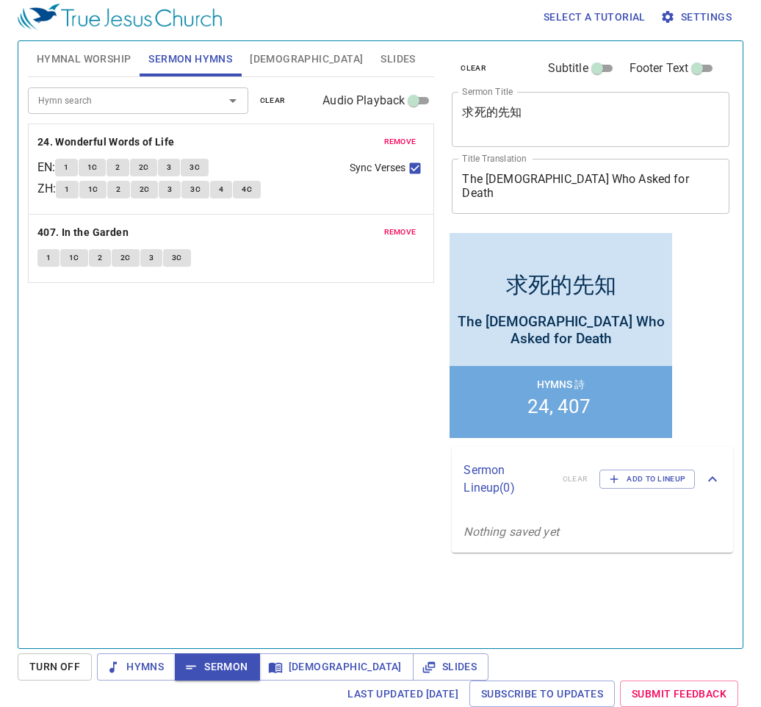
scroll to position [7, 0]
